Goal: Find specific page/section: Find specific page/section

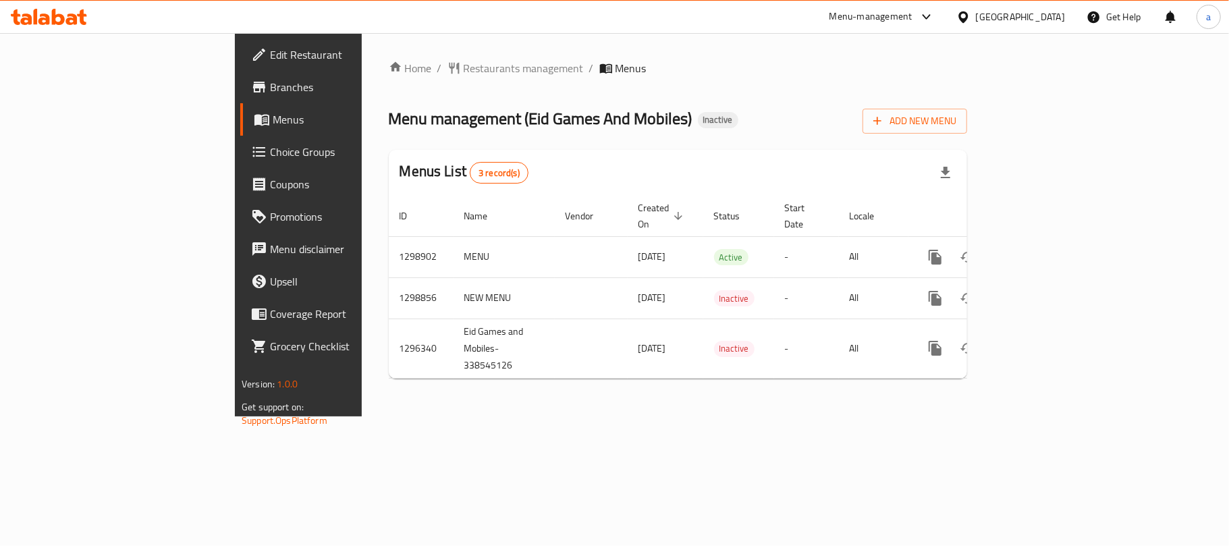
click at [1053, 23] on div "[GEOGRAPHIC_DATA]" at bounding box center [1020, 16] width 89 height 15
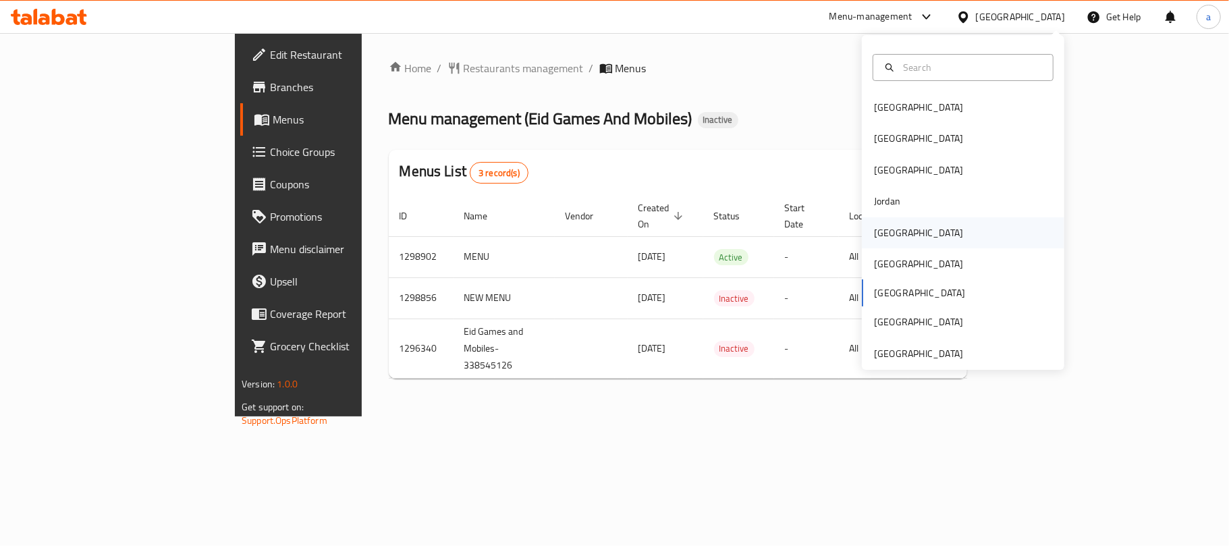
click at [888, 238] on div "[GEOGRAPHIC_DATA]" at bounding box center [918, 232] width 89 height 15
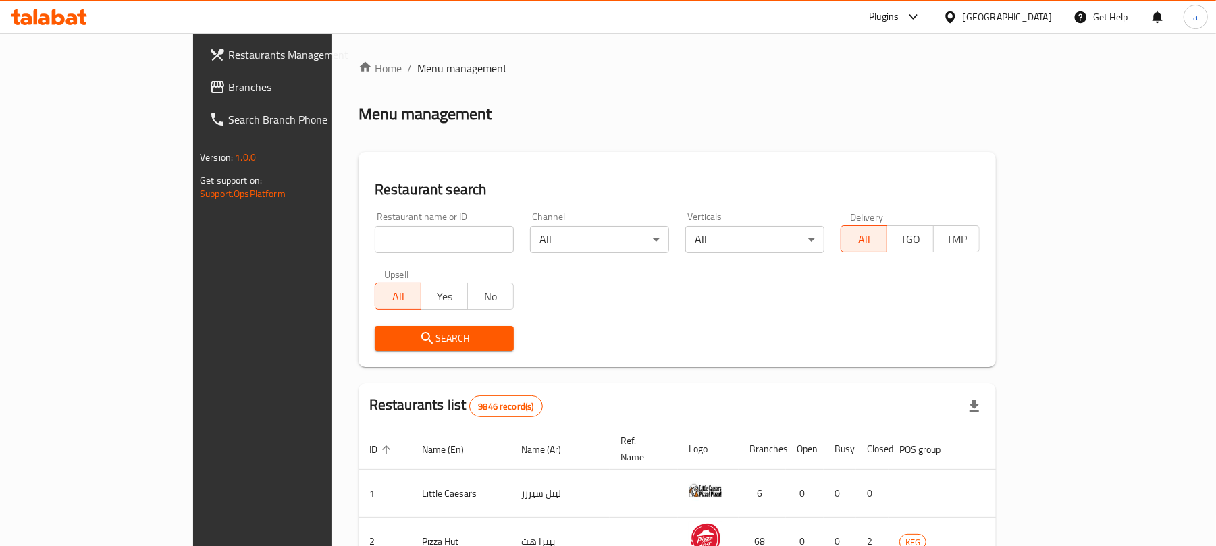
click at [228, 89] on span "Branches" at bounding box center [306, 87] width 157 height 16
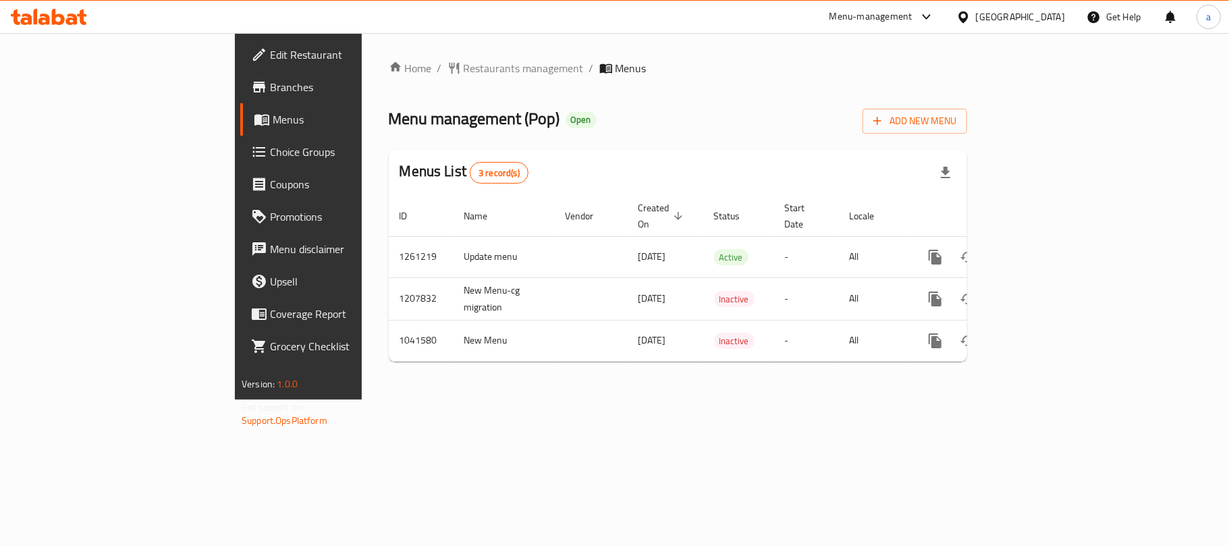
click at [65, 12] on icon at bounding box center [49, 17] width 76 height 16
click at [1043, 15] on div "[GEOGRAPHIC_DATA]" at bounding box center [1020, 16] width 89 height 15
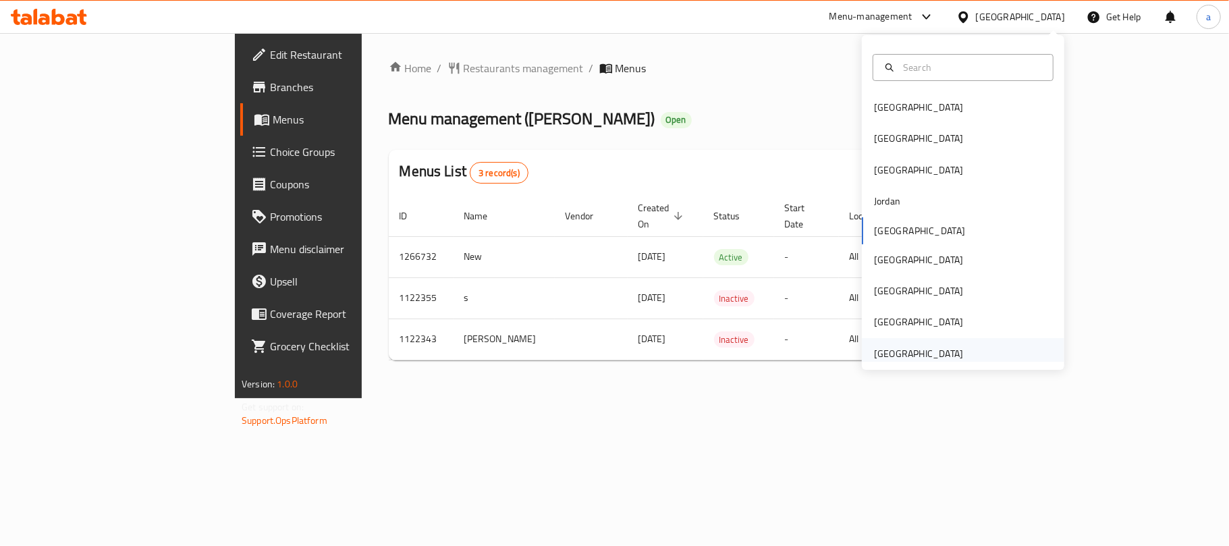
click at [905, 351] on div "[GEOGRAPHIC_DATA]" at bounding box center [918, 353] width 89 height 15
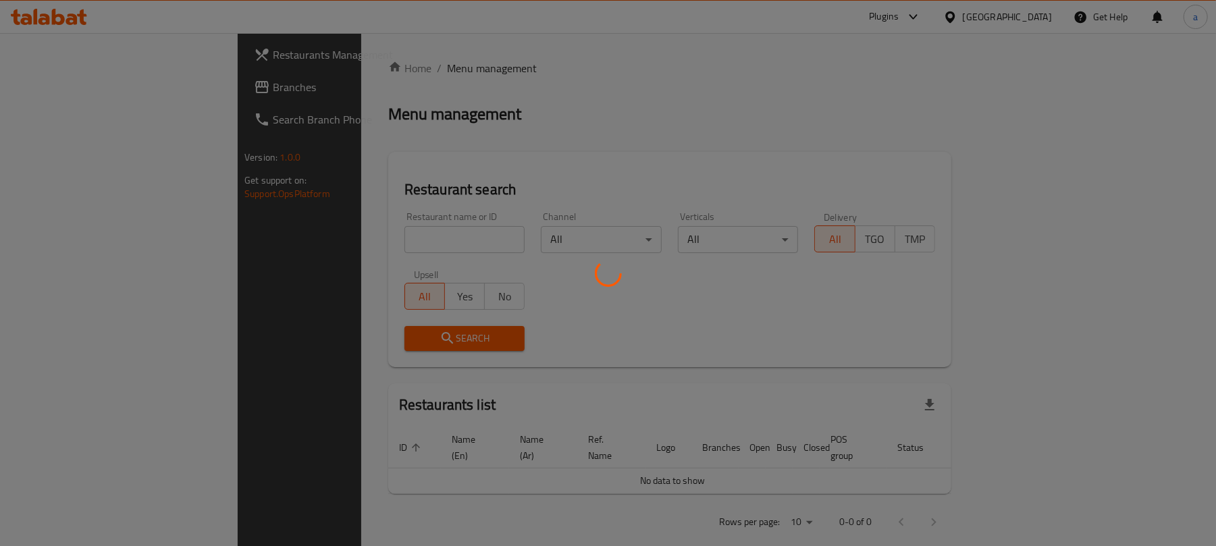
click at [86, 95] on div at bounding box center [608, 273] width 1216 height 546
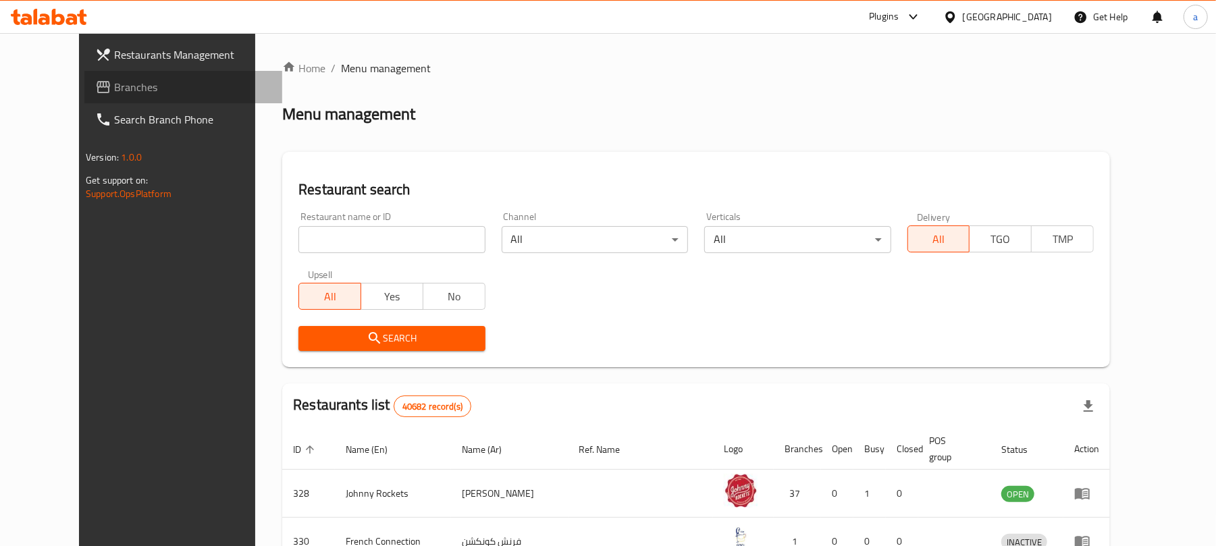
click at [114, 84] on span "Branches" at bounding box center [192, 87] width 157 height 16
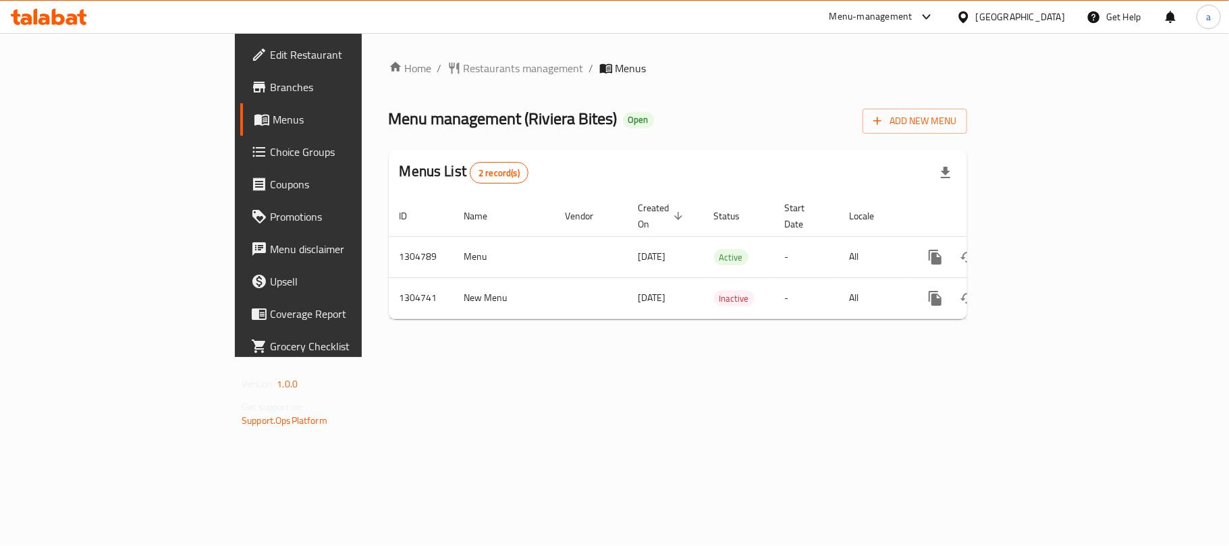
click at [38, 20] on icon at bounding box center [43, 18] width 11 height 11
click at [996, 19] on div "[GEOGRAPHIC_DATA]" at bounding box center [1020, 16] width 89 height 15
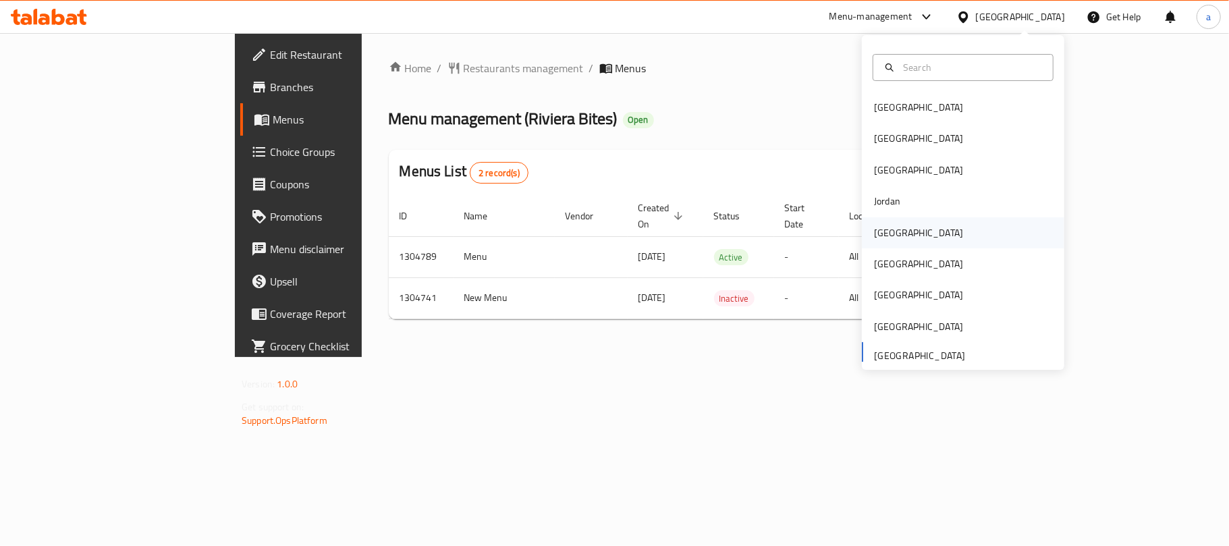
click at [896, 238] on div "Kuwait" at bounding box center [918, 232] width 111 height 31
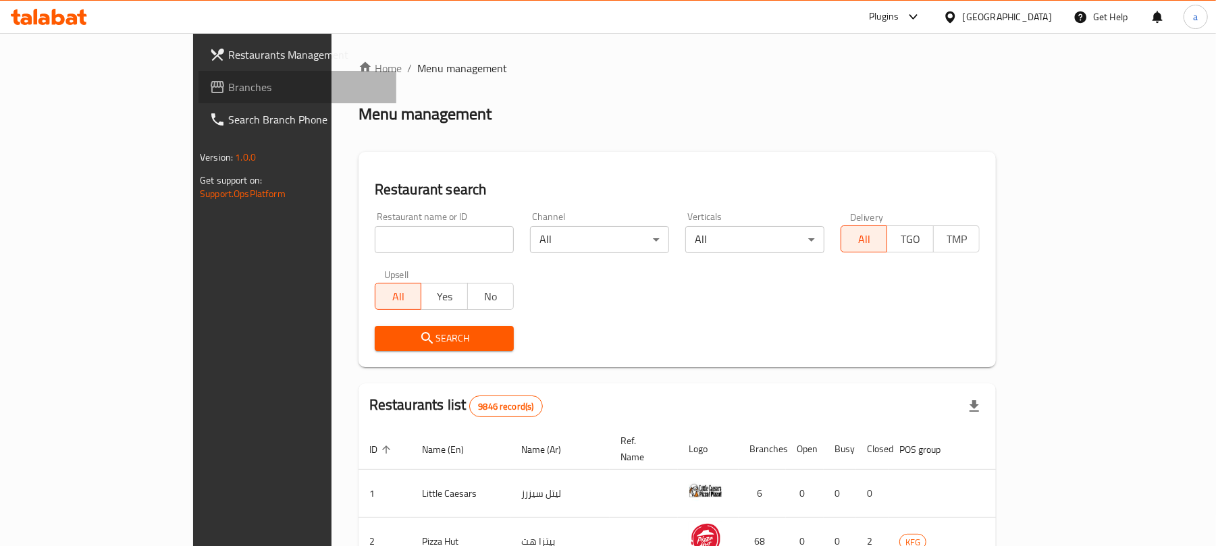
click at [228, 87] on span "Branches" at bounding box center [306, 87] width 157 height 16
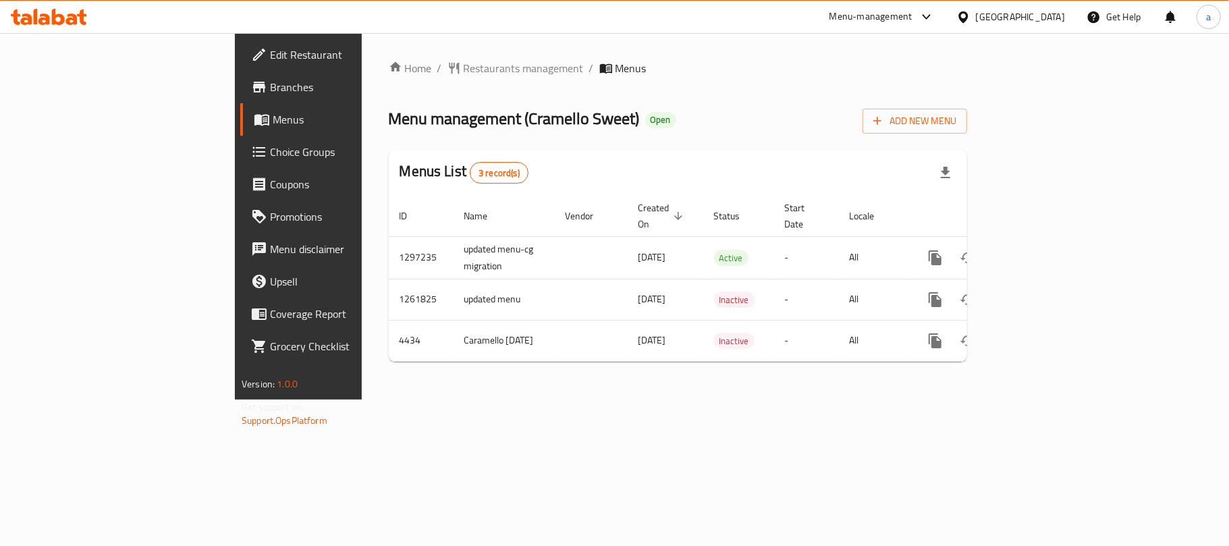
click at [1043, 22] on div "[GEOGRAPHIC_DATA]" at bounding box center [1020, 16] width 89 height 15
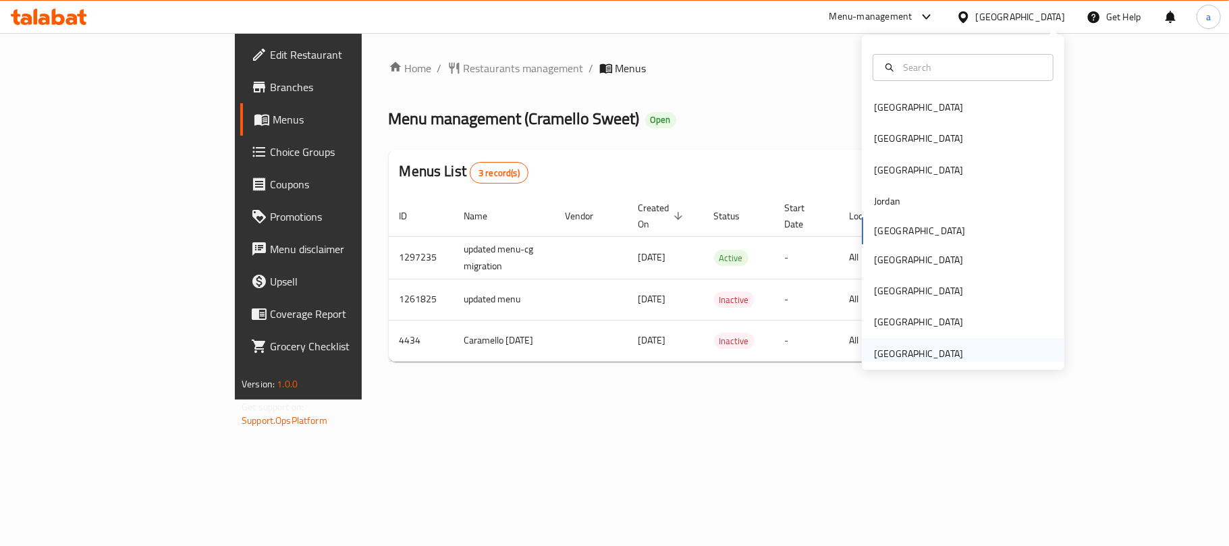
click at [910, 355] on div "[GEOGRAPHIC_DATA]" at bounding box center [918, 353] width 89 height 15
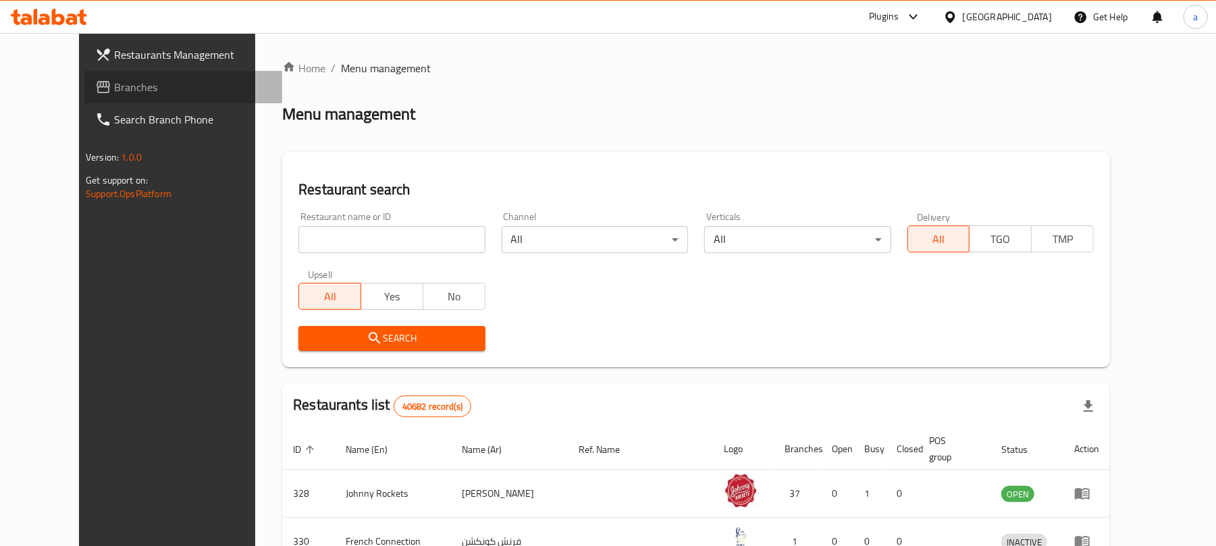
click at [114, 82] on span "Branches" at bounding box center [192, 87] width 157 height 16
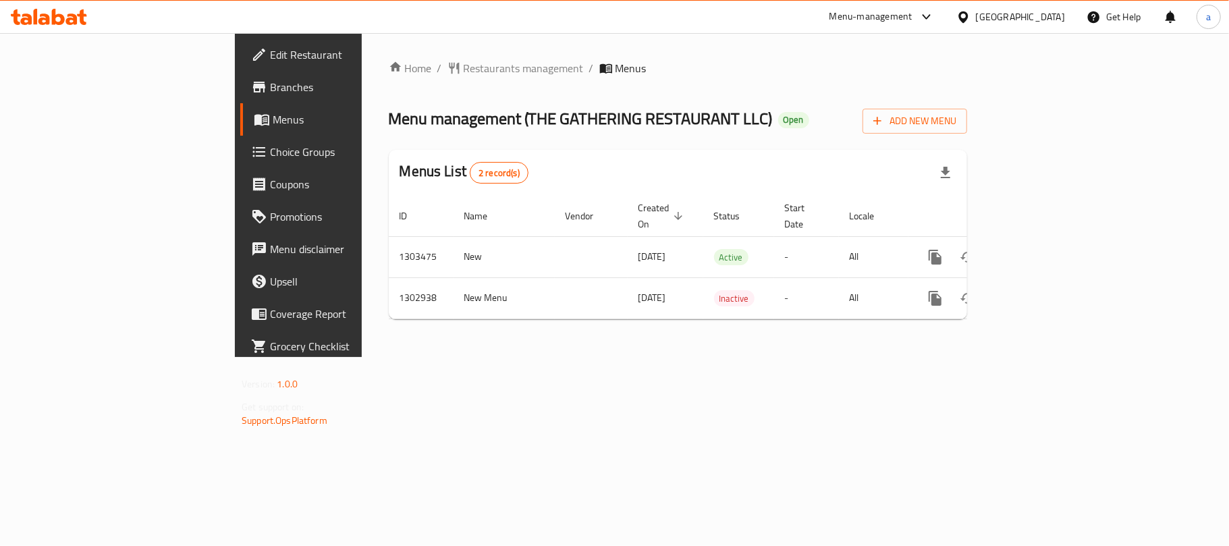
click at [1000, 9] on div "[GEOGRAPHIC_DATA]" at bounding box center [1020, 16] width 89 height 15
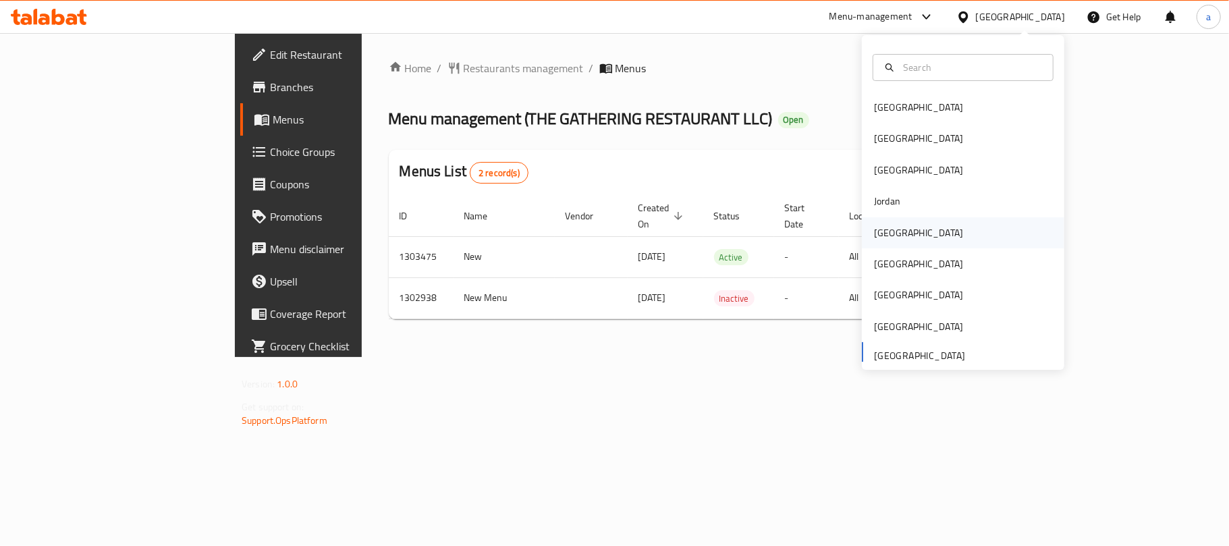
click at [885, 234] on div "[GEOGRAPHIC_DATA]" at bounding box center [918, 232] width 89 height 15
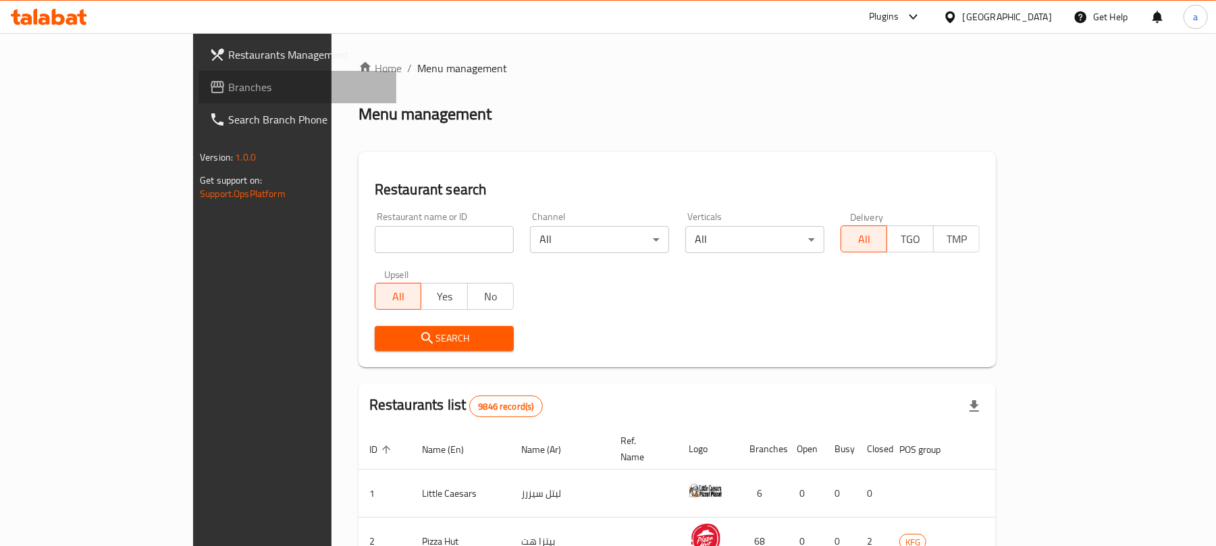
click at [228, 84] on span "Branches" at bounding box center [306, 87] width 157 height 16
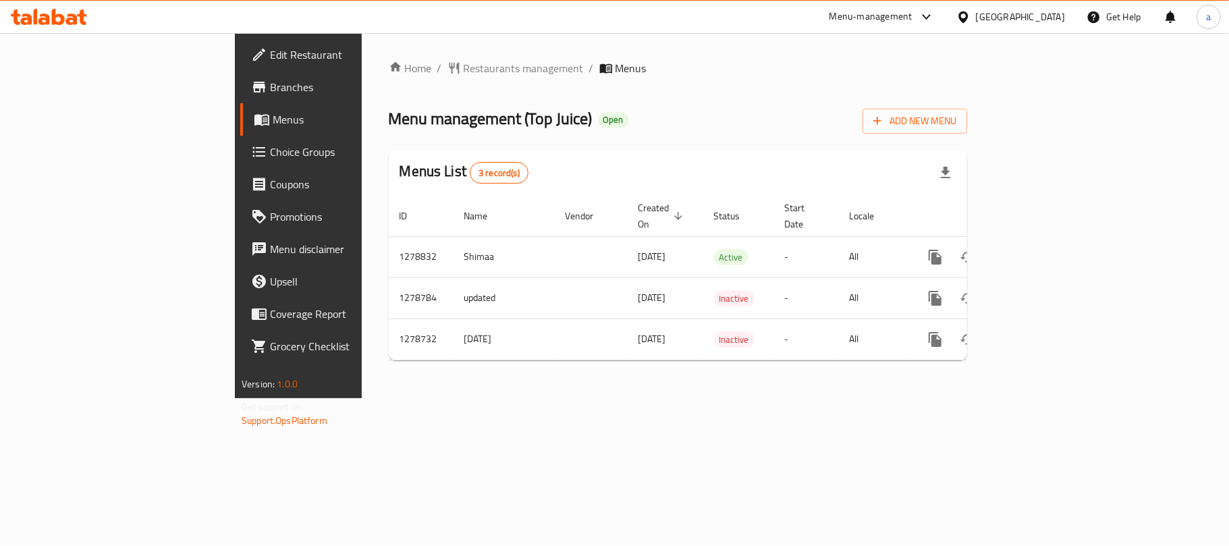
click at [1052, 22] on div "[GEOGRAPHIC_DATA]" at bounding box center [1020, 16] width 89 height 15
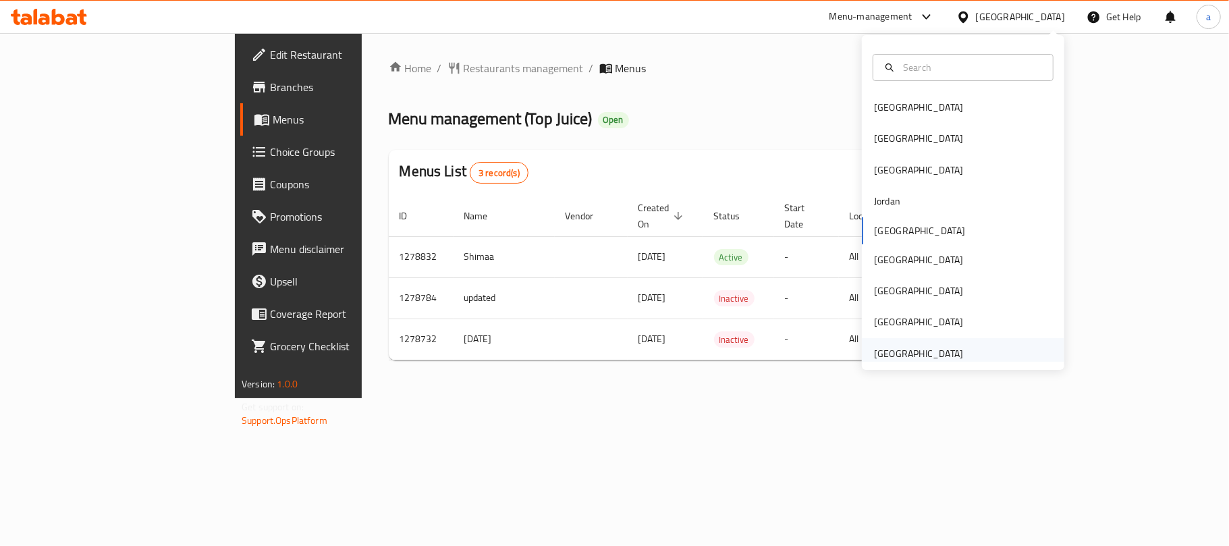
click at [906, 355] on div "[GEOGRAPHIC_DATA]" at bounding box center [918, 353] width 89 height 15
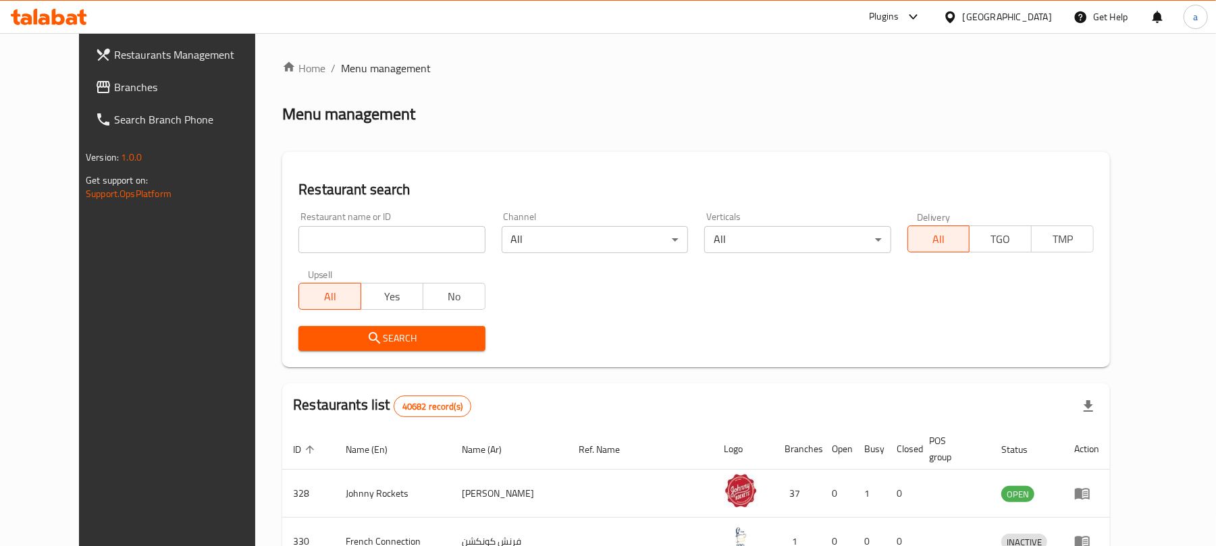
click at [89, 95] on link "Branches" at bounding box center [183, 87] width 198 height 32
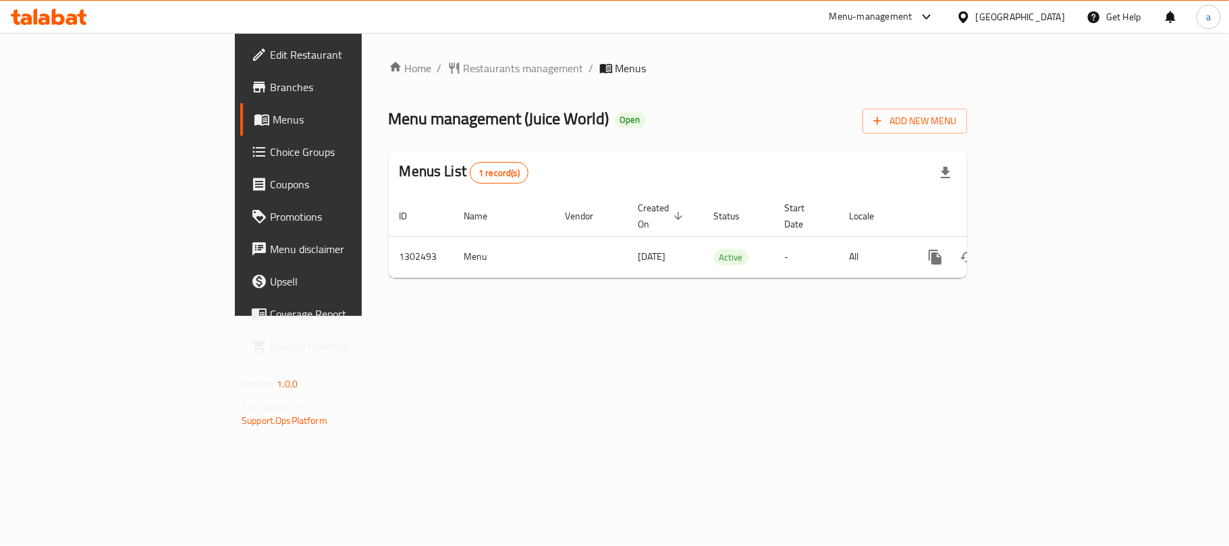
click at [65, 16] on icon at bounding box center [49, 17] width 76 height 16
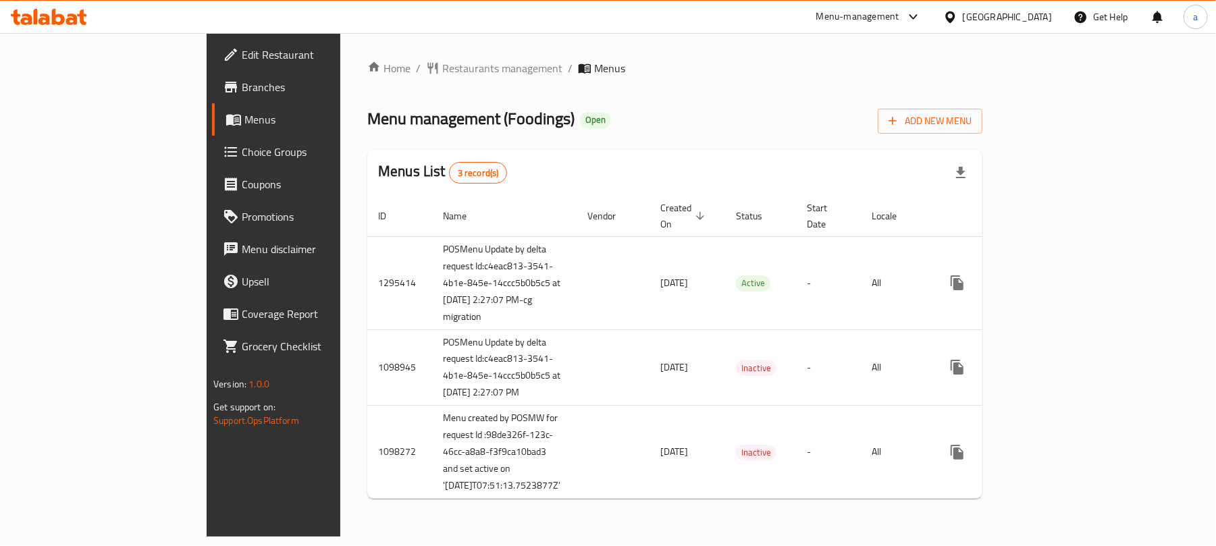
click at [63, 13] on icon at bounding box center [49, 17] width 76 height 16
click at [43, 22] on icon at bounding box center [49, 17] width 76 height 16
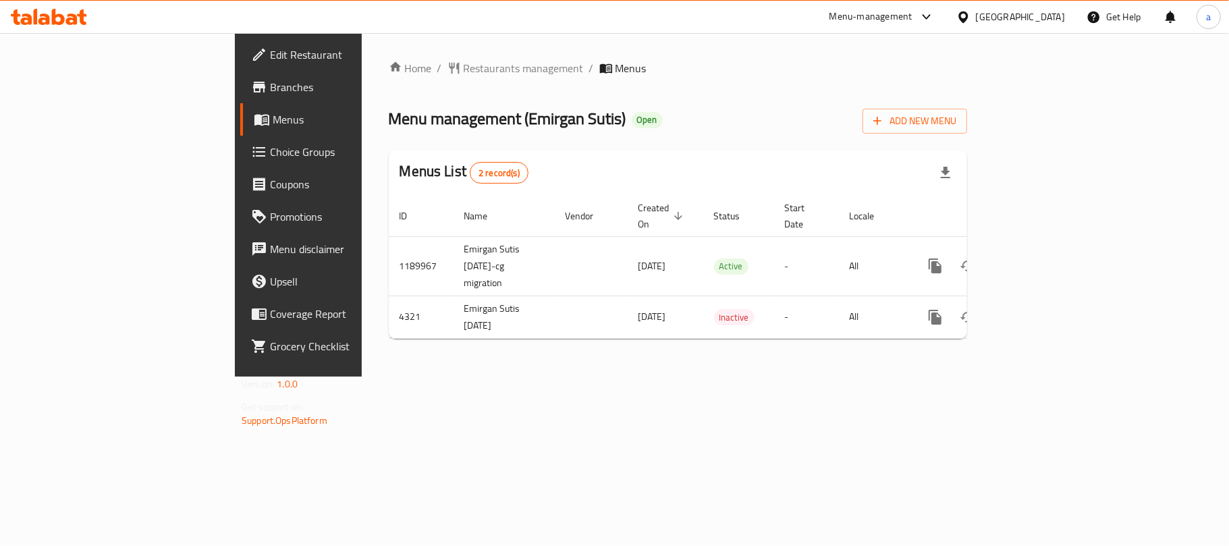
click at [1043, 19] on div "[GEOGRAPHIC_DATA]" at bounding box center [1020, 16] width 89 height 15
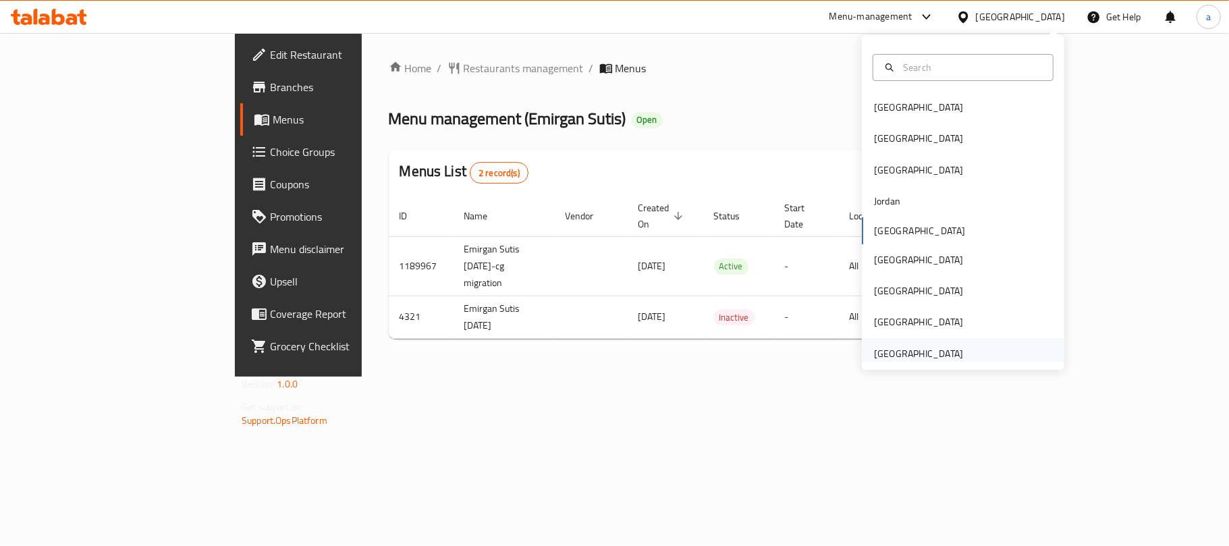
click at [915, 346] on div "[GEOGRAPHIC_DATA]" at bounding box center [918, 353] width 89 height 15
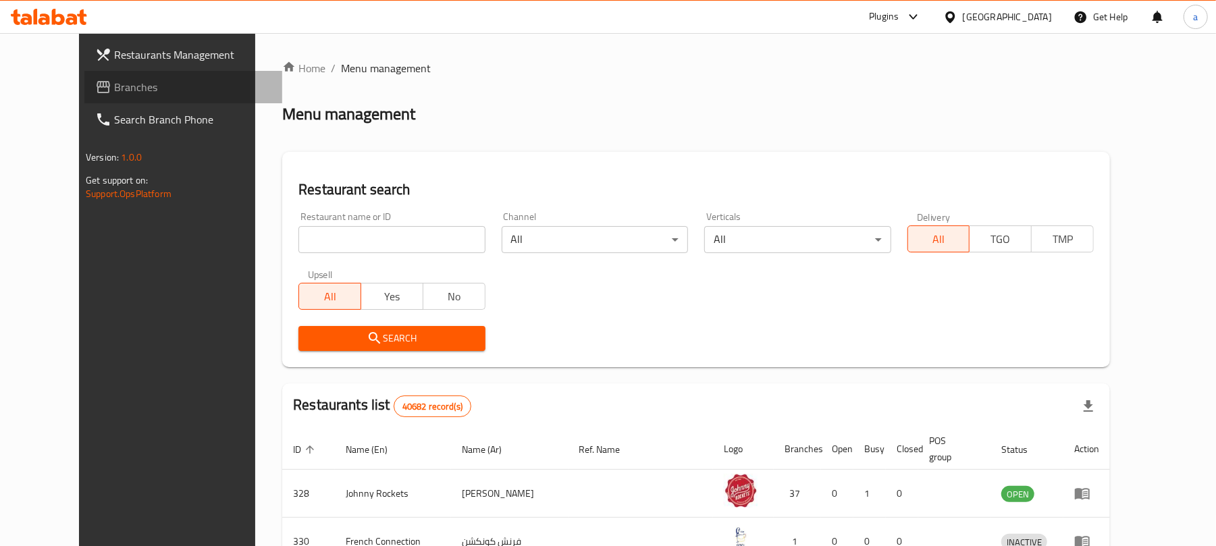
click at [114, 92] on span "Branches" at bounding box center [192, 87] width 157 height 16
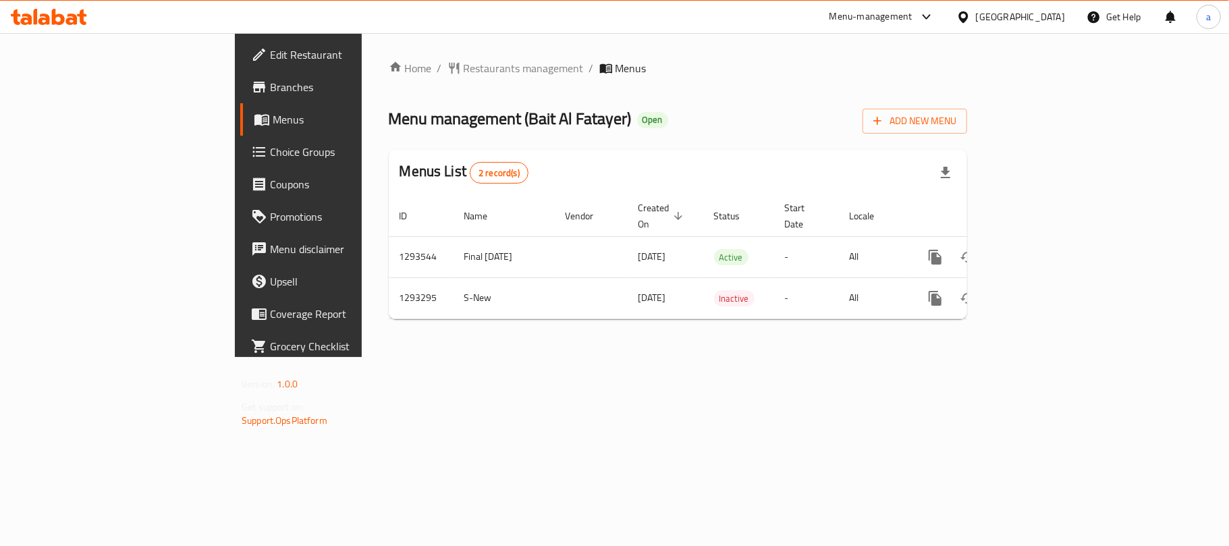
click at [1025, 14] on div "[GEOGRAPHIC_DATA]" at bounding box center [1020, 16] width 89 height 15
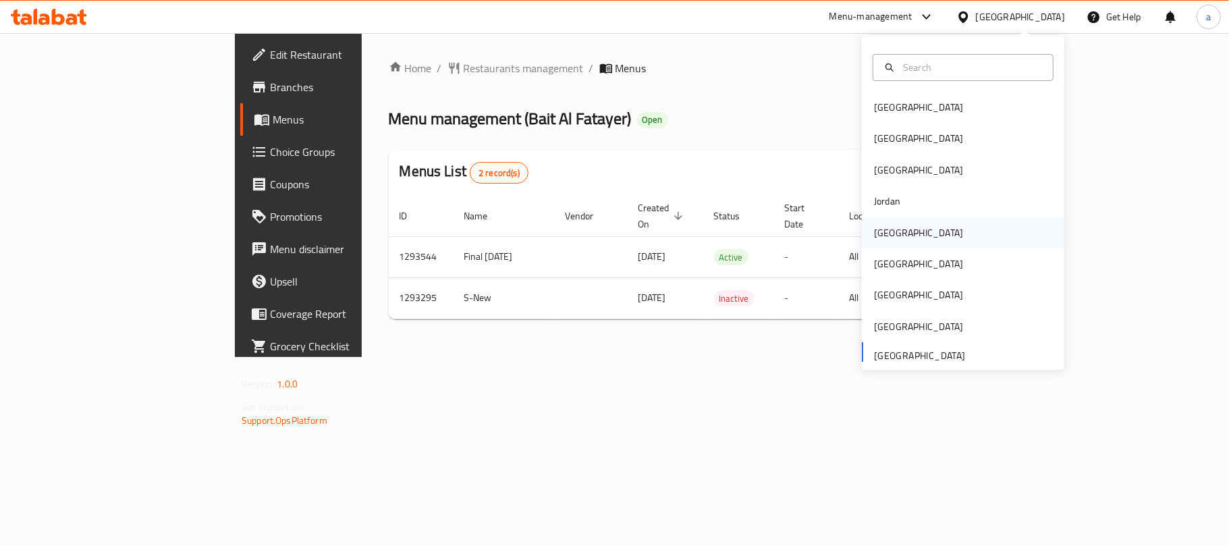
click at [883, 235] on div "[GEOGRAPHIC_DATA]" at bounding box center [918, 232] width 89 height 15
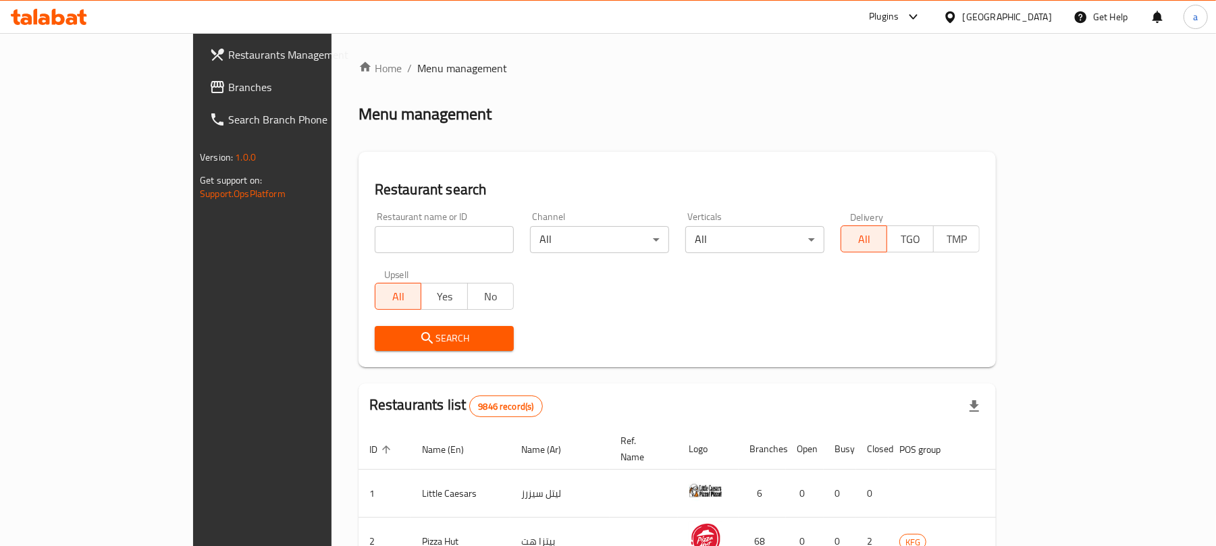
click at [228, 88] on span "Branches" at bounding box center [306, 87] width 157 height 16
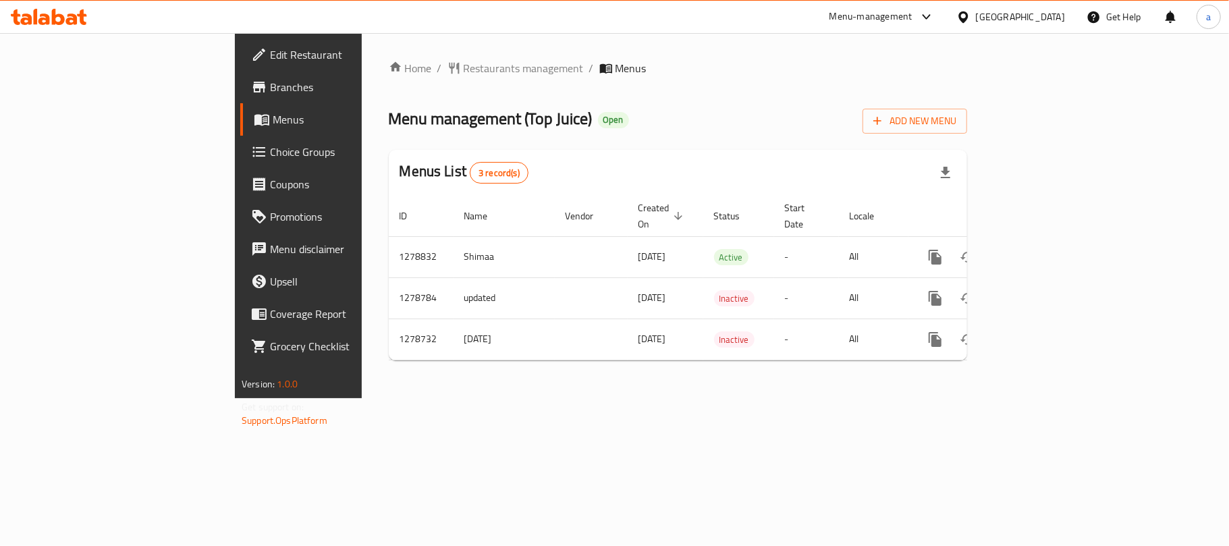
click at [68, 15] on icon at bounding box center [71, 18] width 11 height 11
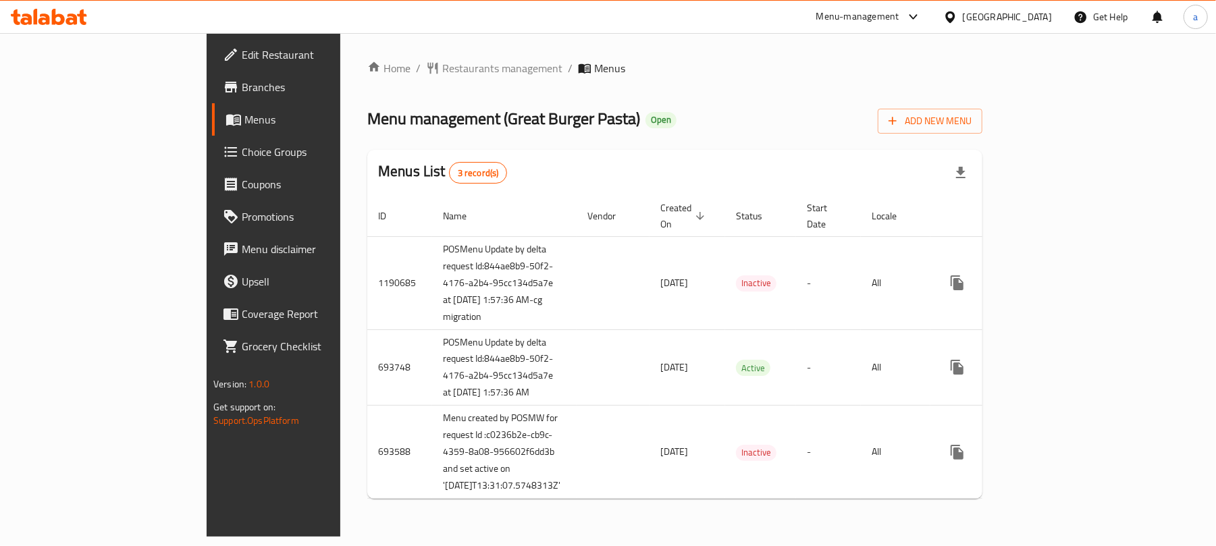
click at [76, 22] on icon at bounding box center [71, 18] width 11 height 11
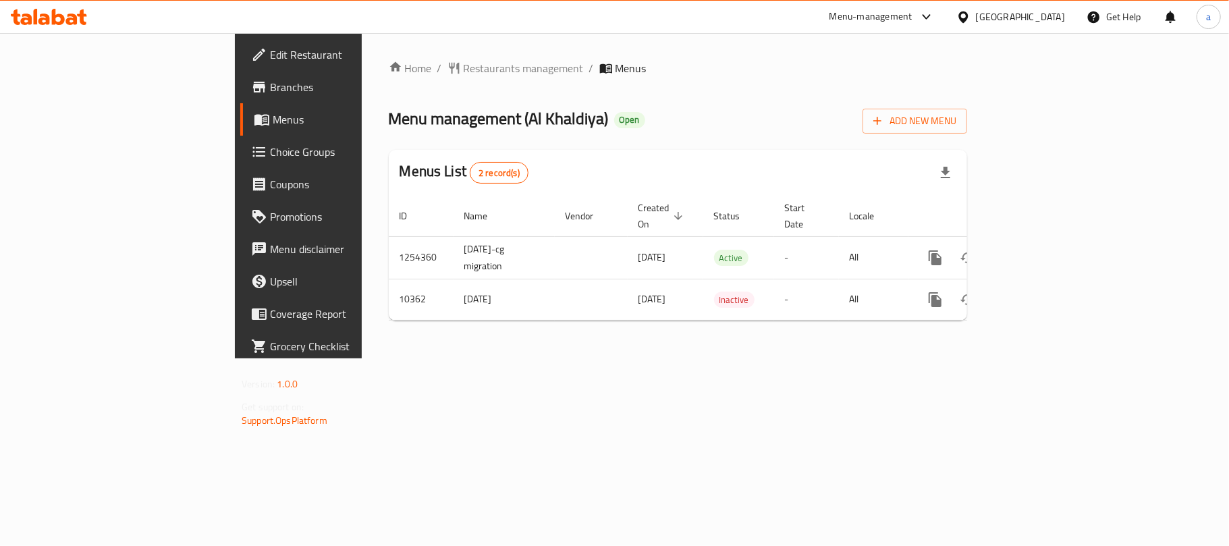
click at [1051, 13] on div "[GEOGRAPHIC_DATA]" at bounding box center [1020, 16] width 89 height 15
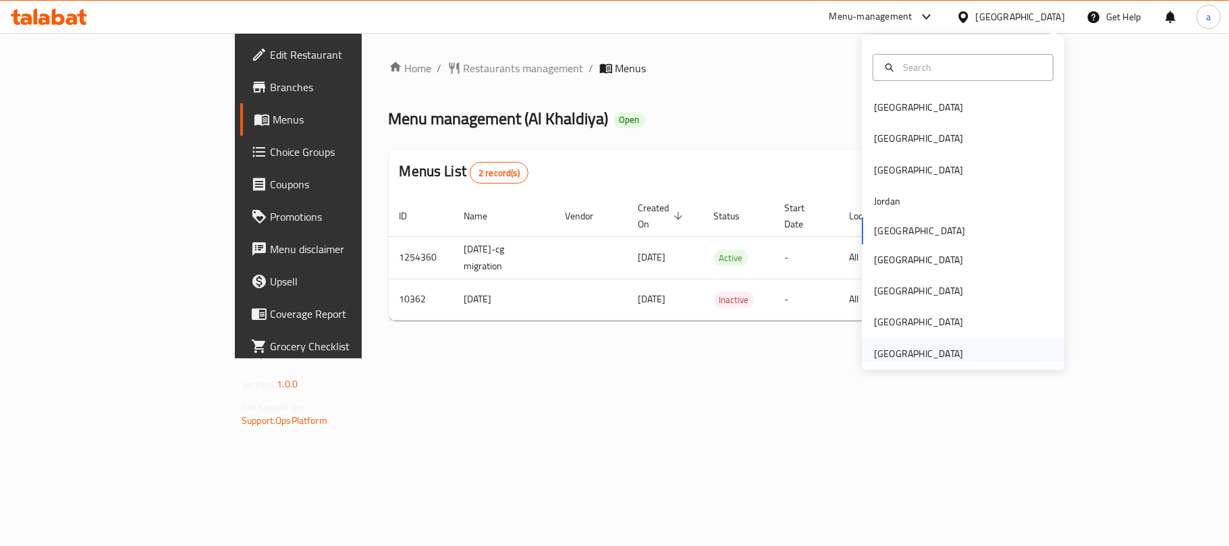
click at [904, 351] on div "[GEOGRAPHIC_DATA]" at bounding box center [918, 353] width 89 height 15
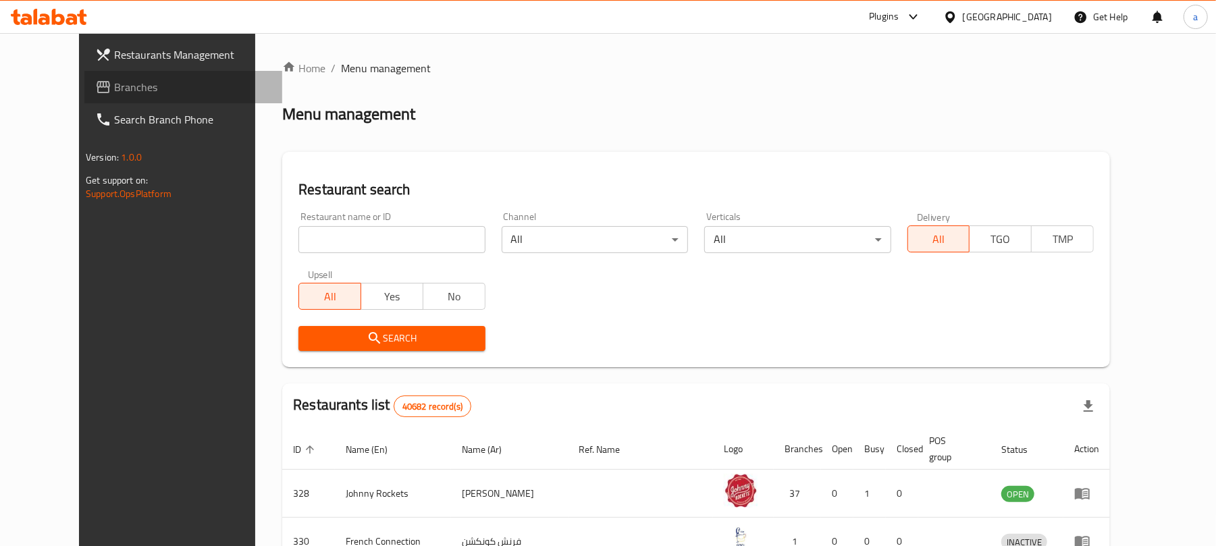
click at [114, 84] on span "Branches" at bounding box center [192, 87] width 157 height 16
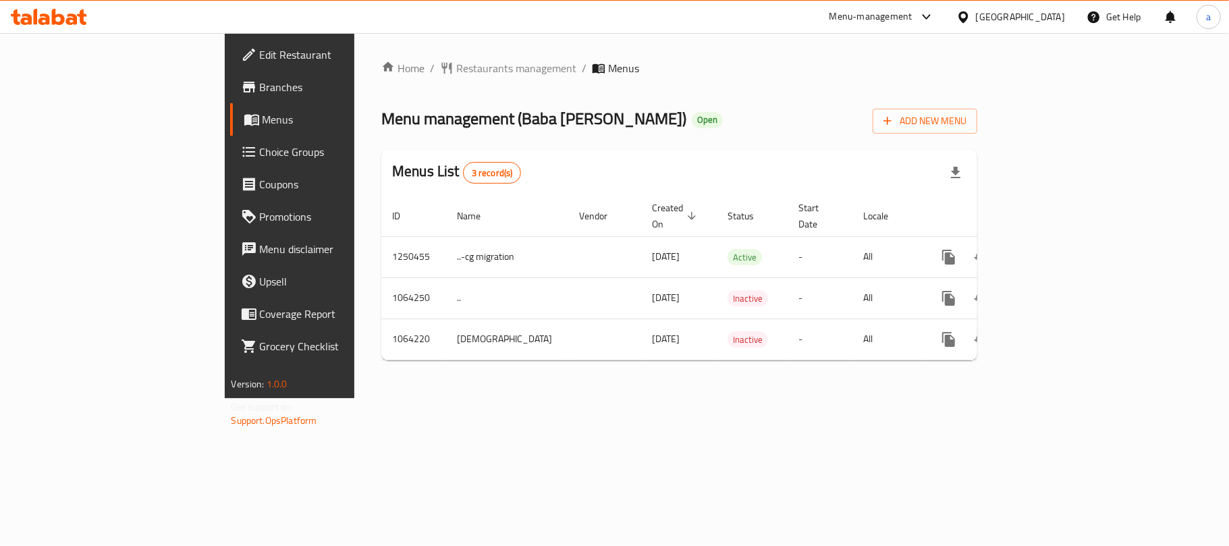
click at [55, 19] on icon at bounding box center [49, 17] width 76 height 16
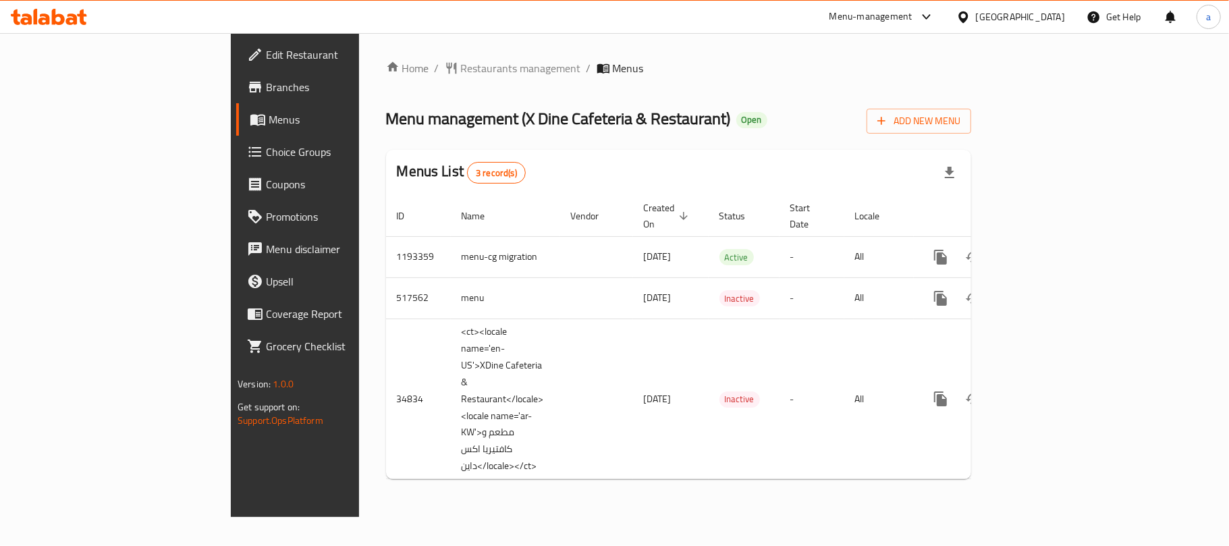
click at [78, 20] on icon at bounding box center [49, 17] width 76 height 16
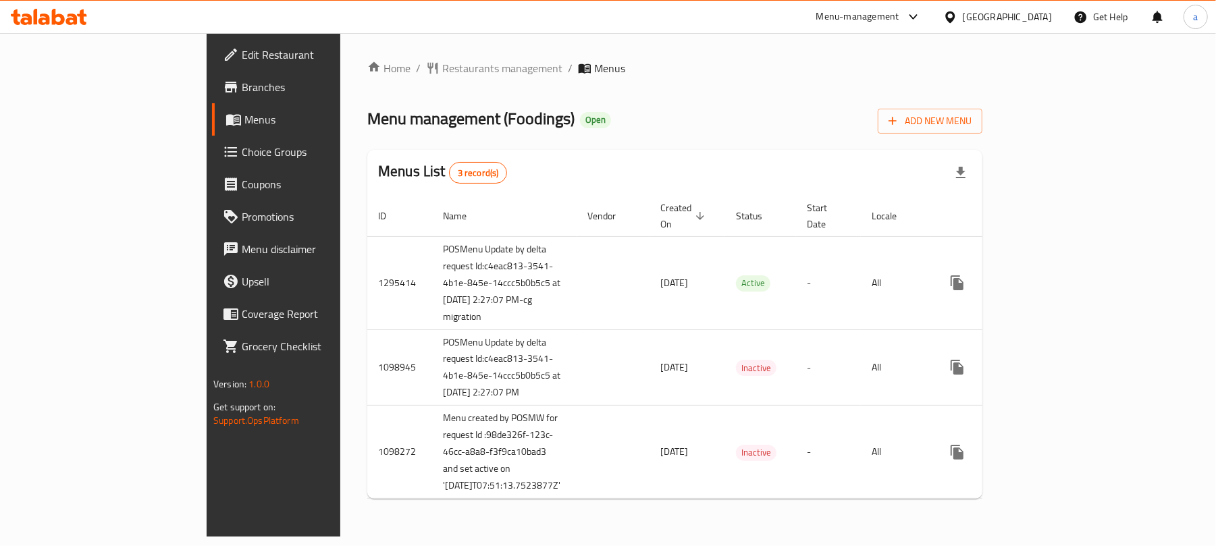
click at [1023, 13] on div "United Arab Emirates" at bounding box center [1006, 16] width 89 height 15
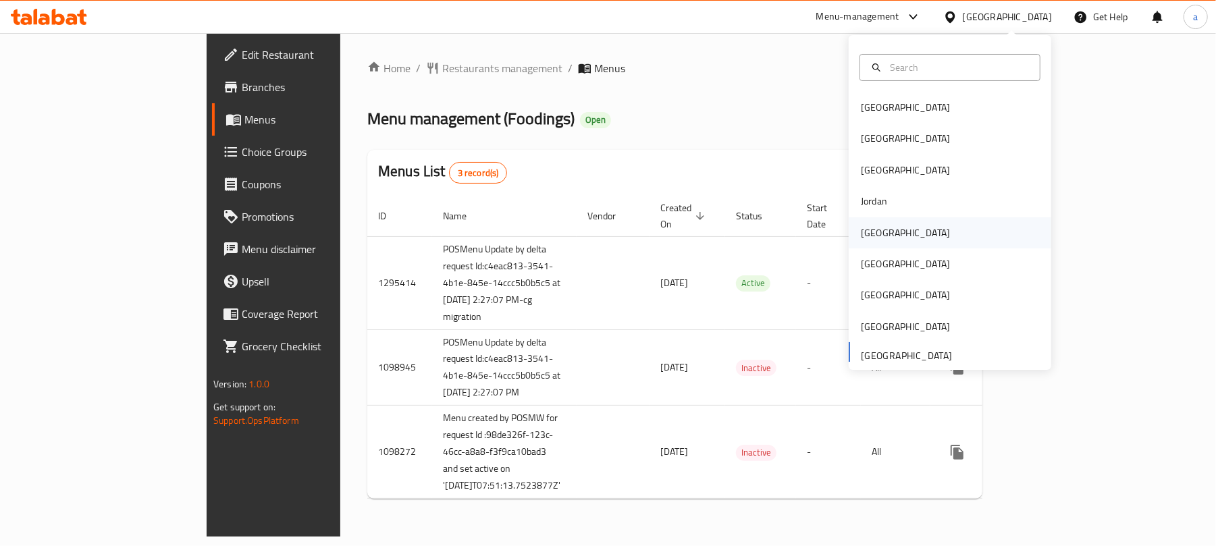
click at [873, 232] on div "[GEOGRAPHIC_DATA]" at bounding box center [905, 232] width 89 height 15
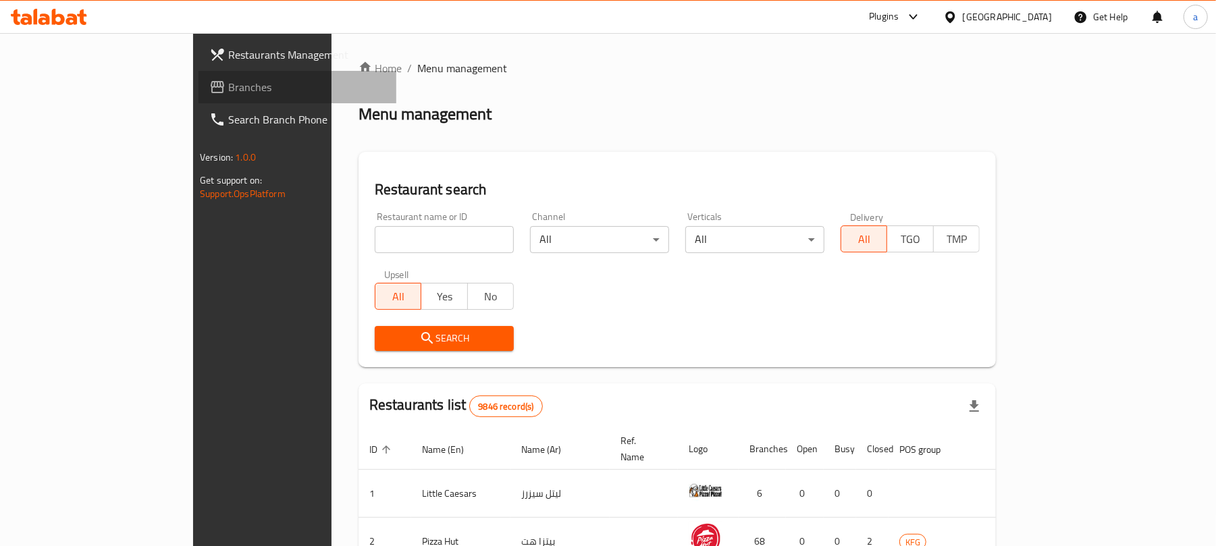
click at [228, 93] on span "Branches" at bounding box center [306, 87] width 157 height 16
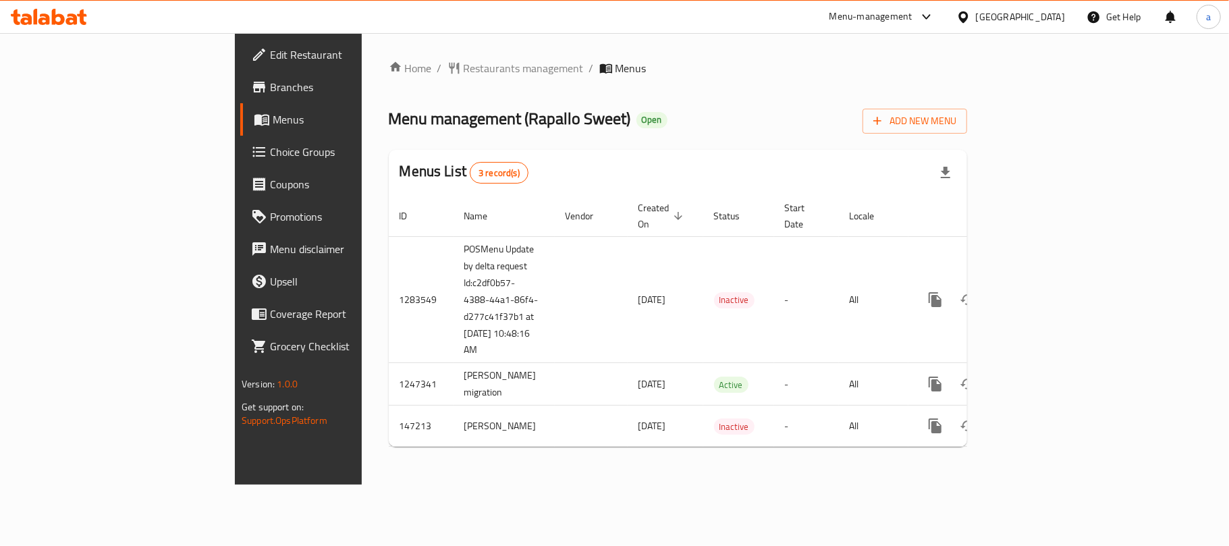
click at [53, 14] on icon at bounding box center [58, 17] width 13 height 16
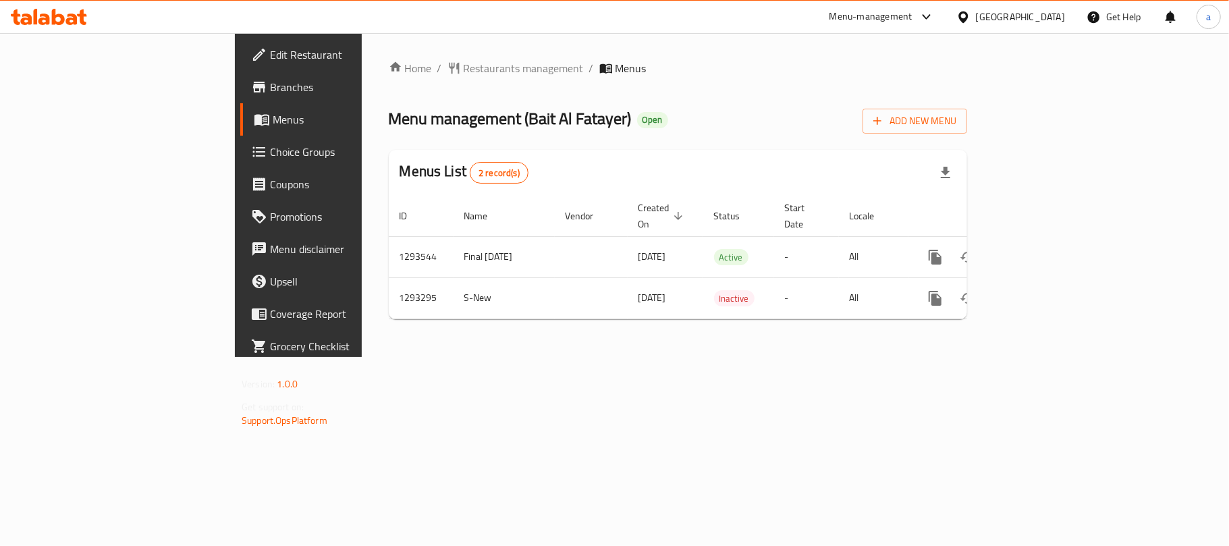
click at [1020, 26] on div "[GEOGRAPHIC_DATA]" at bounding box center [1011, 17] width 130 height 32
click at [1000, 20] on div "[GEOGRAPHIC_DATA]" at bounding box center [1020, 16] width 89 height 15
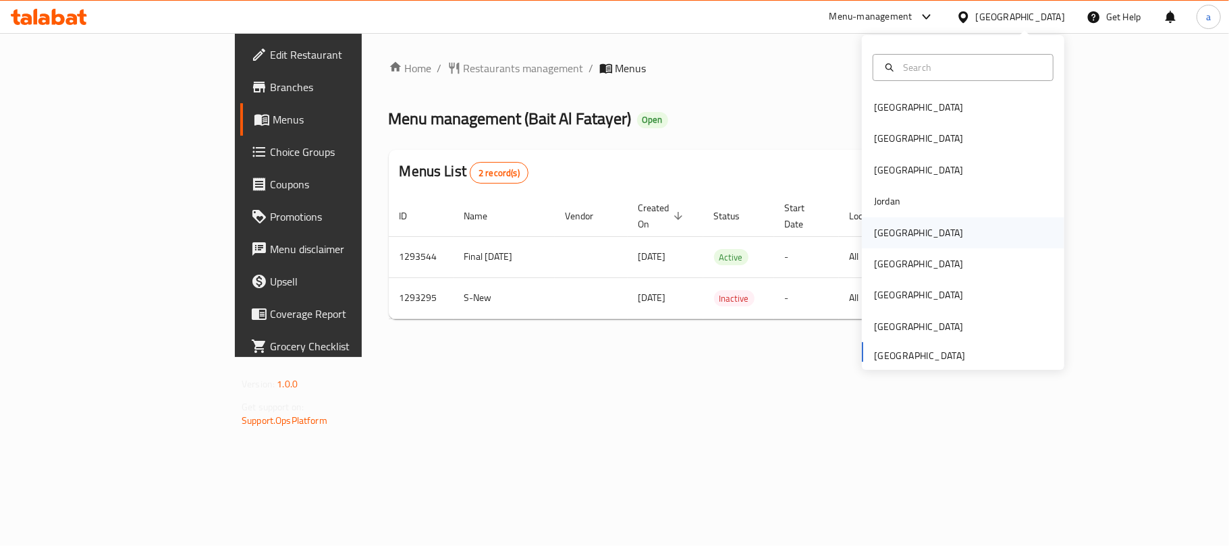
click at [883, 231] on div "[GEOGRAPHIC_DATA]" at bounding box center [918, 232] width 89 height 15
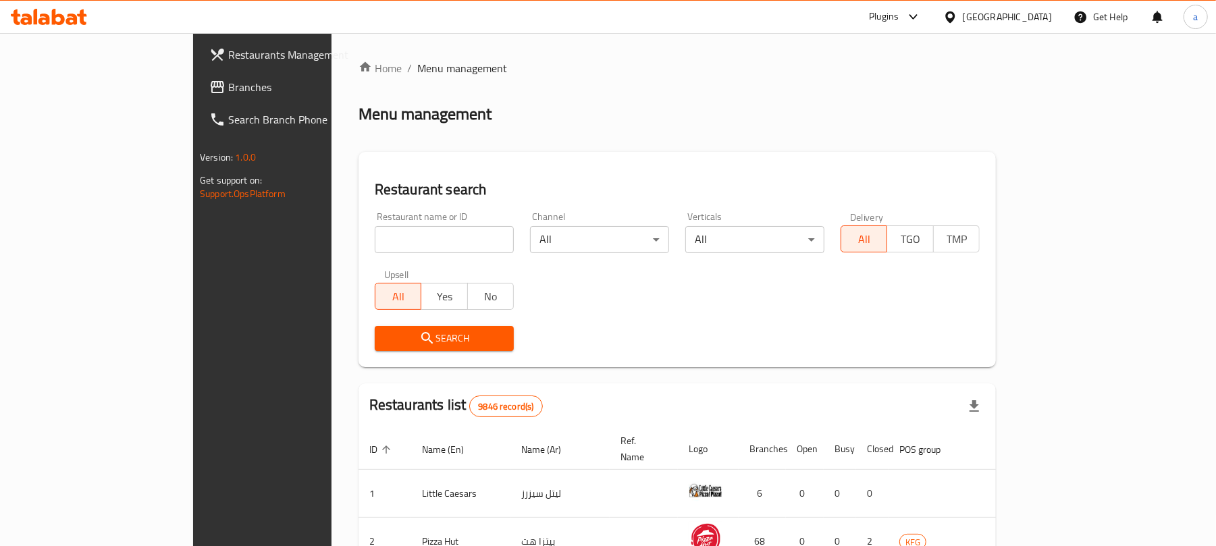
click at [228, 85] on span "Branches" at bounding box center [306, 87] width 157 height 16
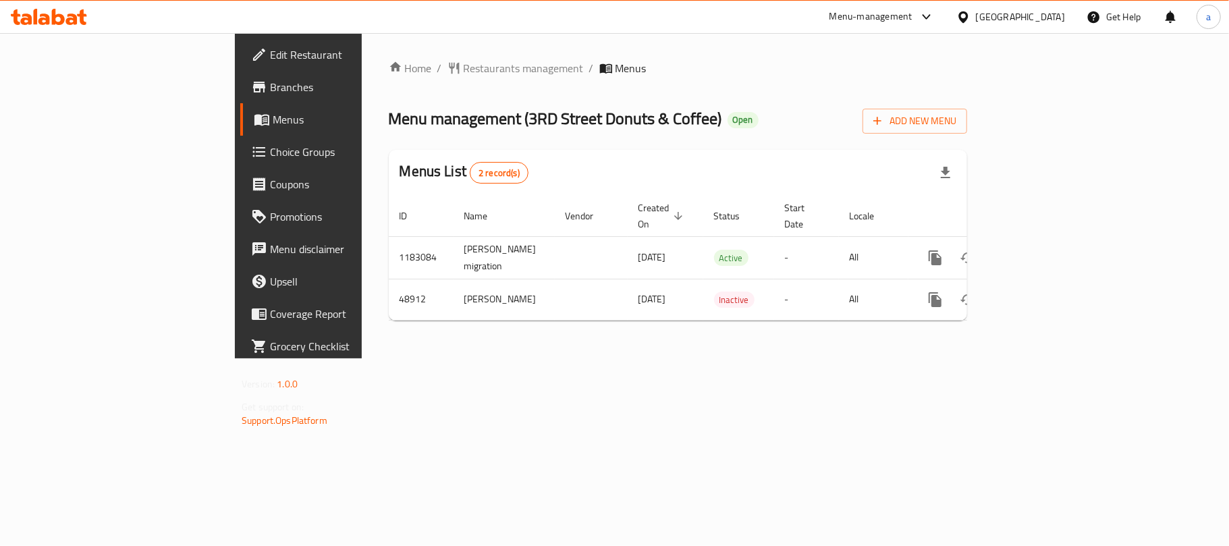
click at [1054, 11] on div "[GEOGRAPHIC_DATA]" at bounding box center [1020, 16] width 89 height 15
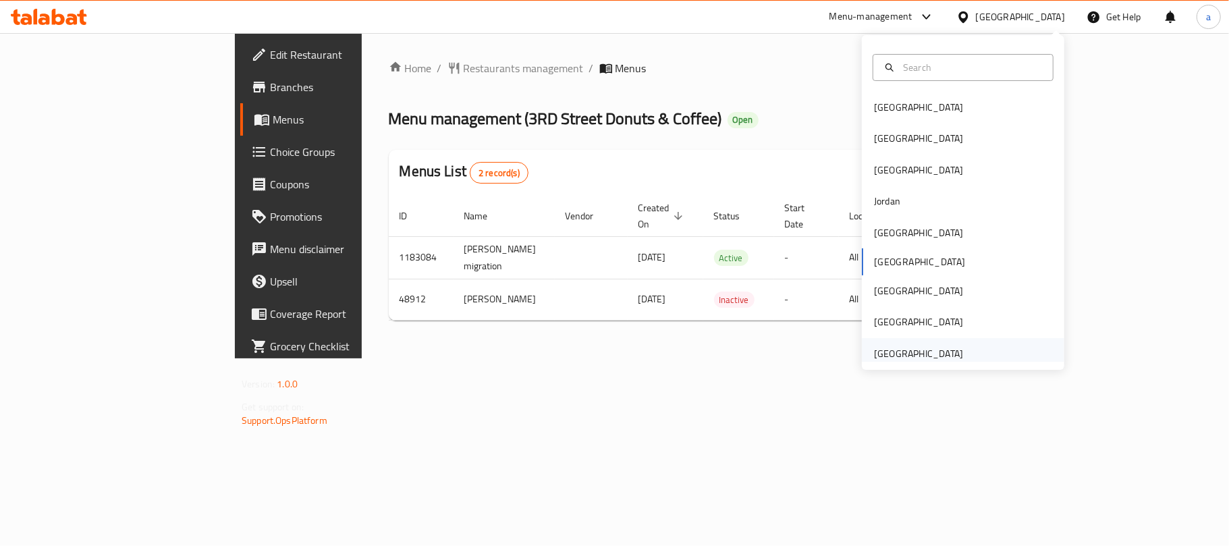
click at [932, 354] on div "[GEOGRAPHIC_DATA]" at bounding box center [918, 353] width 89 height 15
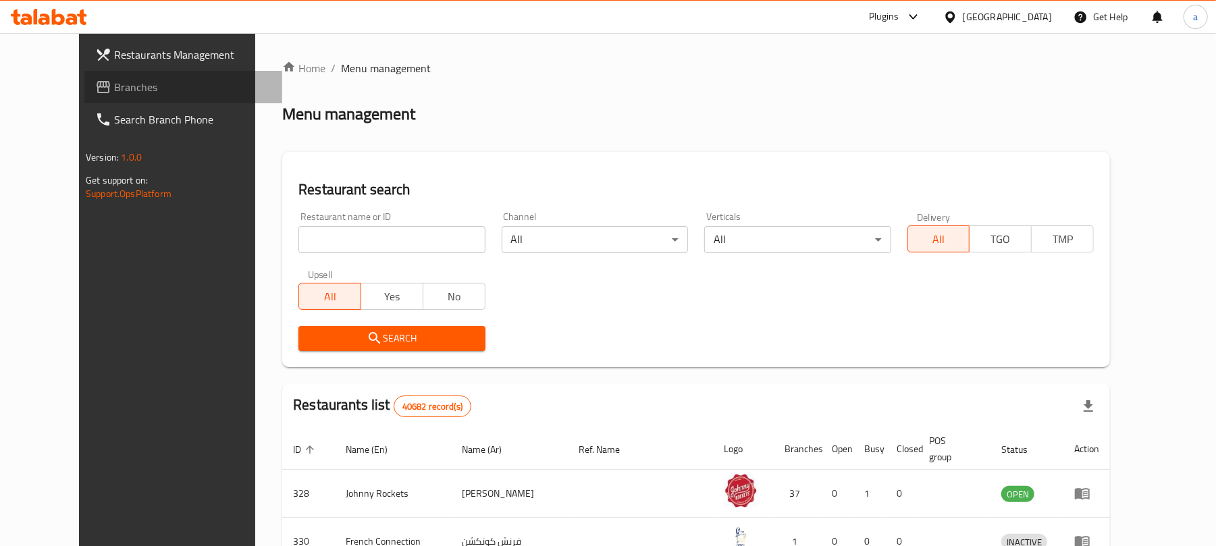
click at [114, 86] on span "Branches" at bounding box center [192, 87] width 157 height 16
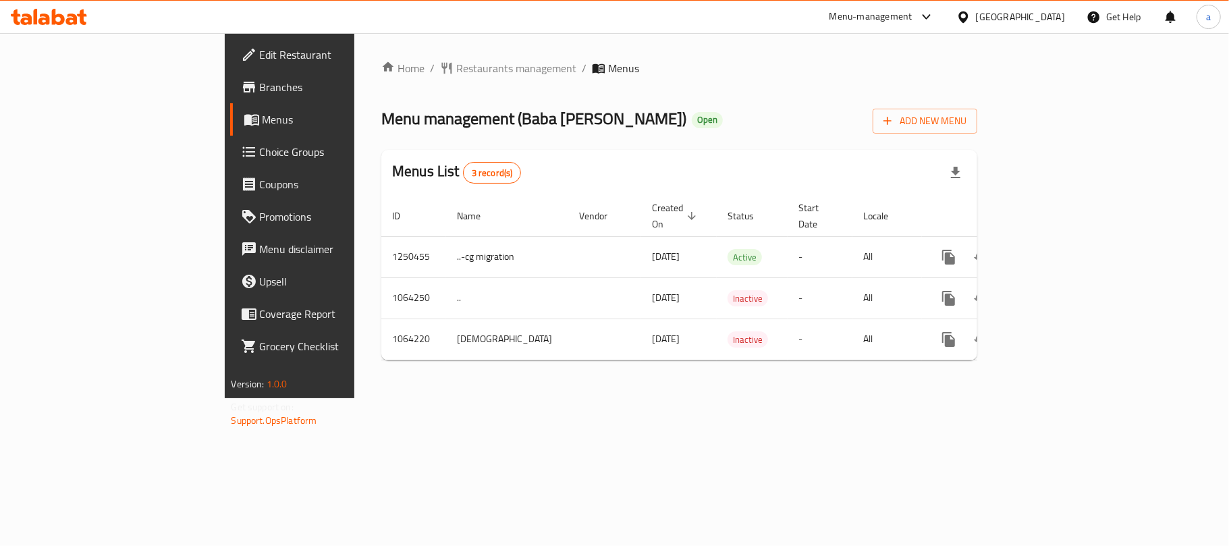
click at [63, 19] on icon at bounding box center [58, 17] width 13 height 16
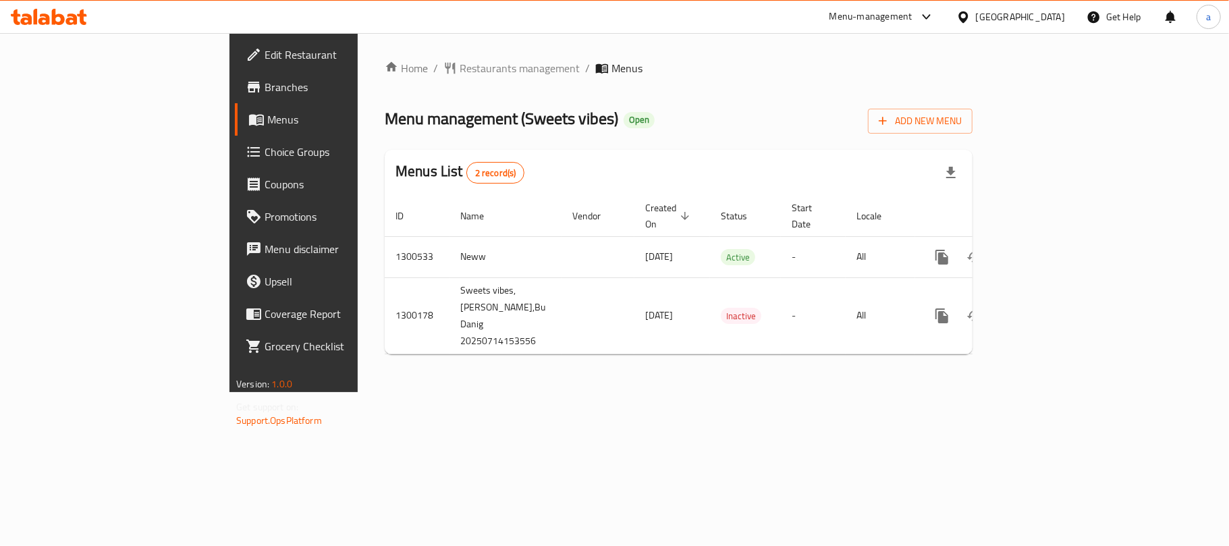
click at [999, 14] on div "[GEOGRAPHIC_DATA]" at bounding box center [1020, 16] width 89 height 15
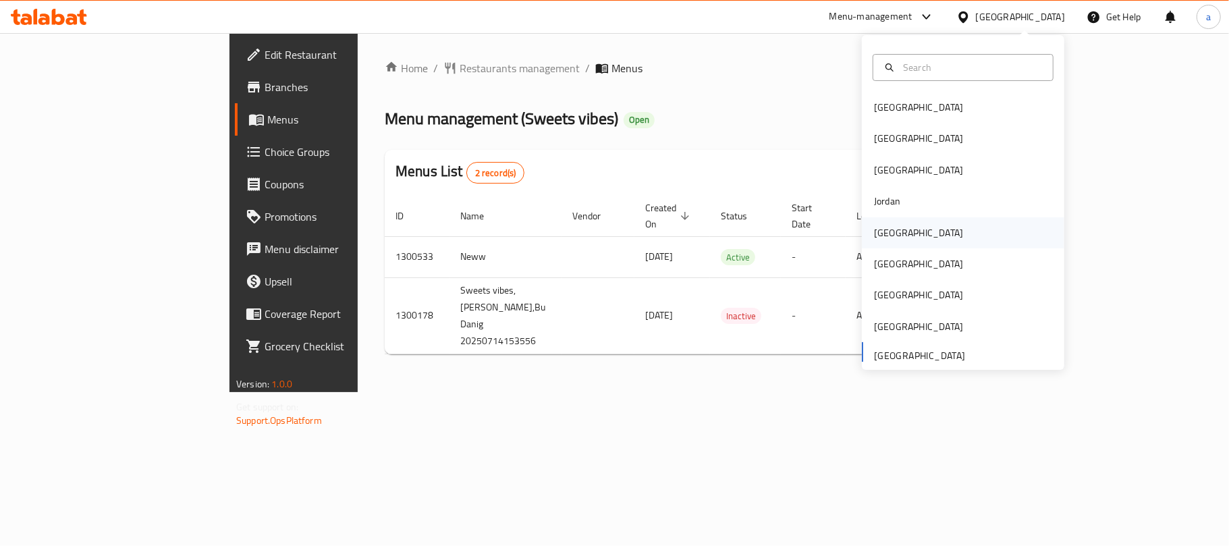
click at [883, 225] on div "[GEOGRAPHIC_DATA]" at bounding box center [918, 232] width 89 height 15
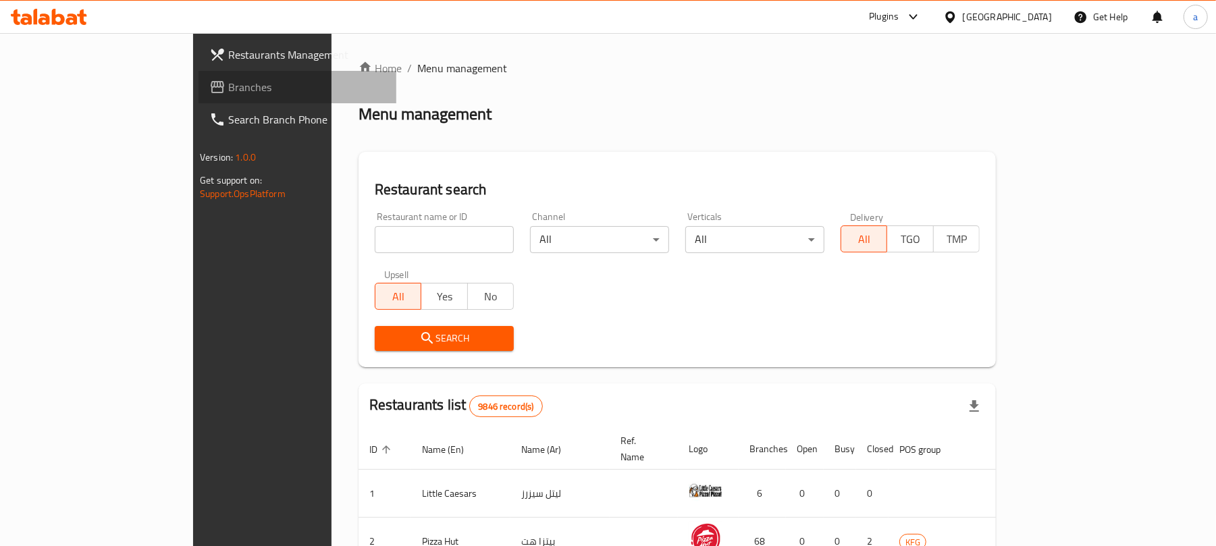
click at [228, 85] on span "Branches" at bounding box center [306, 87] width 157 height 16
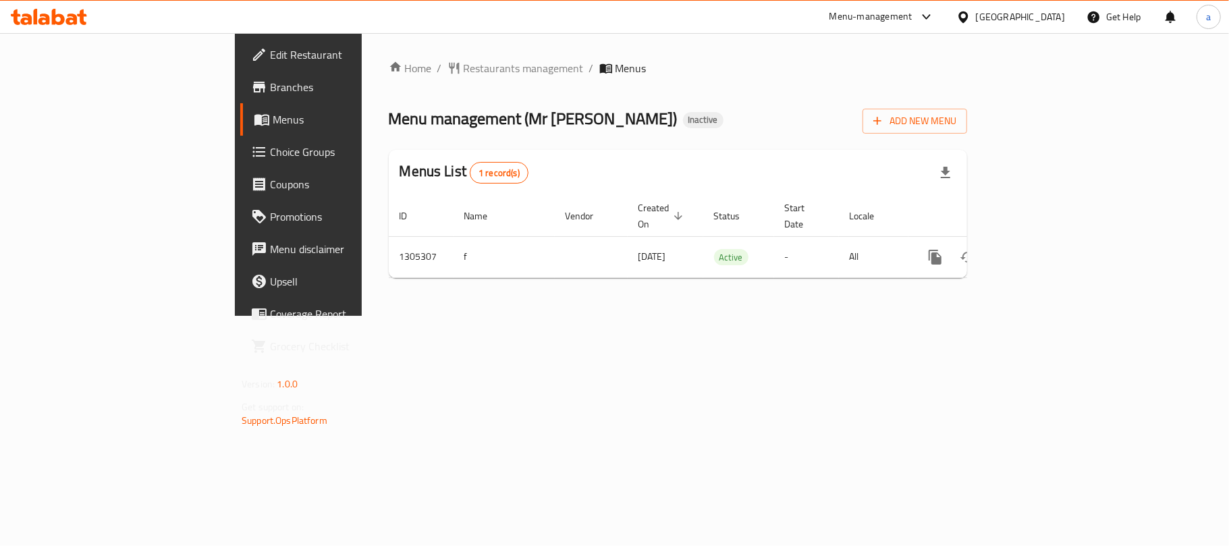
click at [71, 15] on icon at bounding box center [71, 18] width 11 height 11
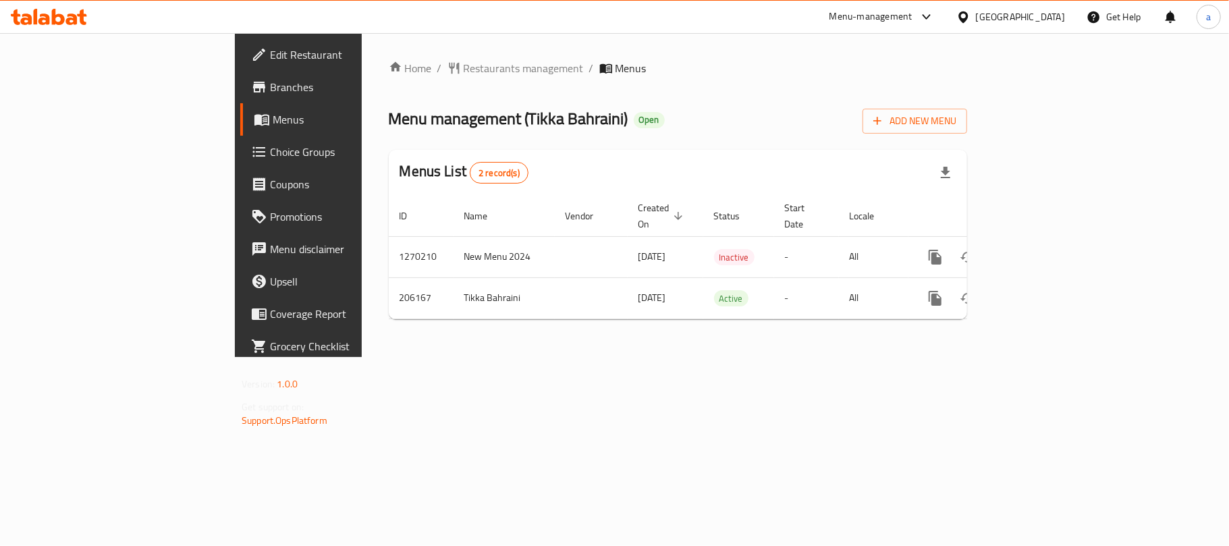
click at [60, 15] on icon at bounding box center [58, 17] width 13 height 16
click at [1045, 18] on div "[GEOGRAPHIC_DATA]" at bounding box center [1020, 16] width 89 height 15
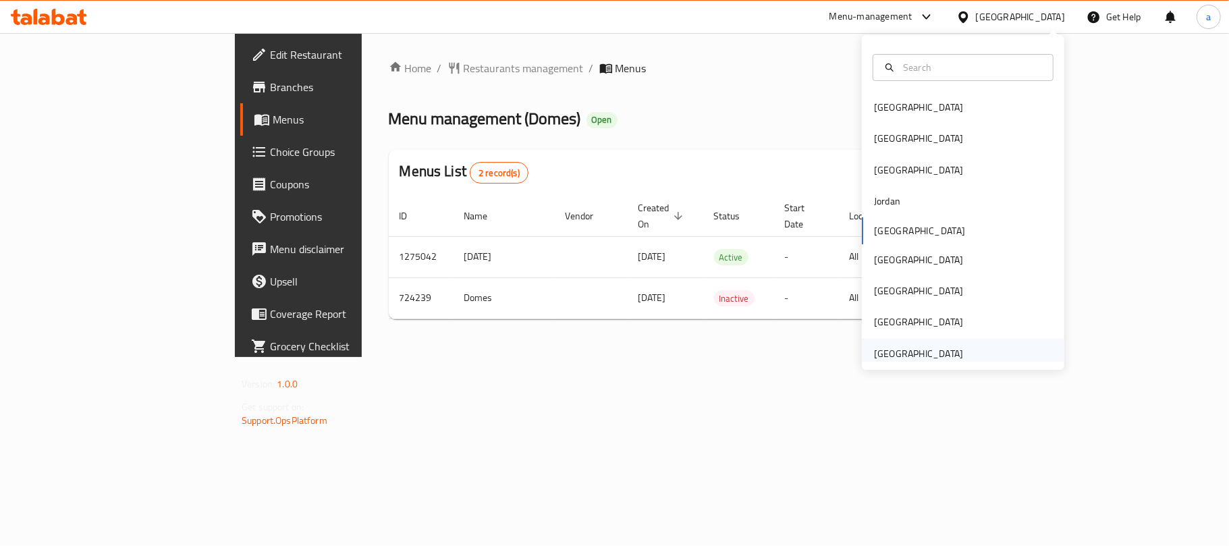
click at [895, 358] on div "[GEOGRAPHIC_DATA]" at bounding box center [918, 353] width 89 height 15
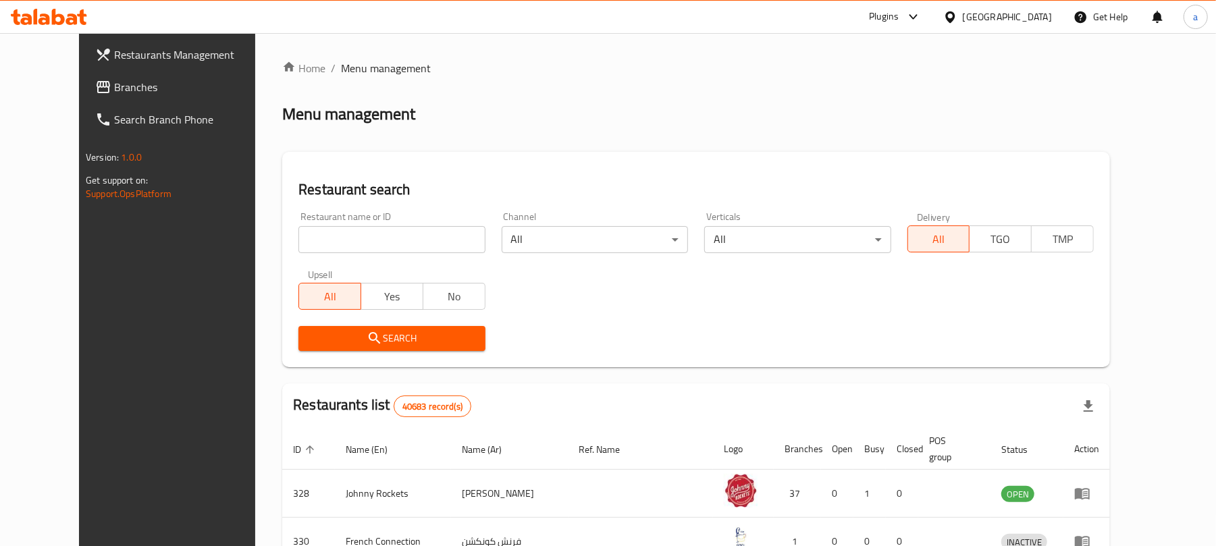
click at [114, 89] on span "Branches" at bounding box center [192, 87] width 157 height 16
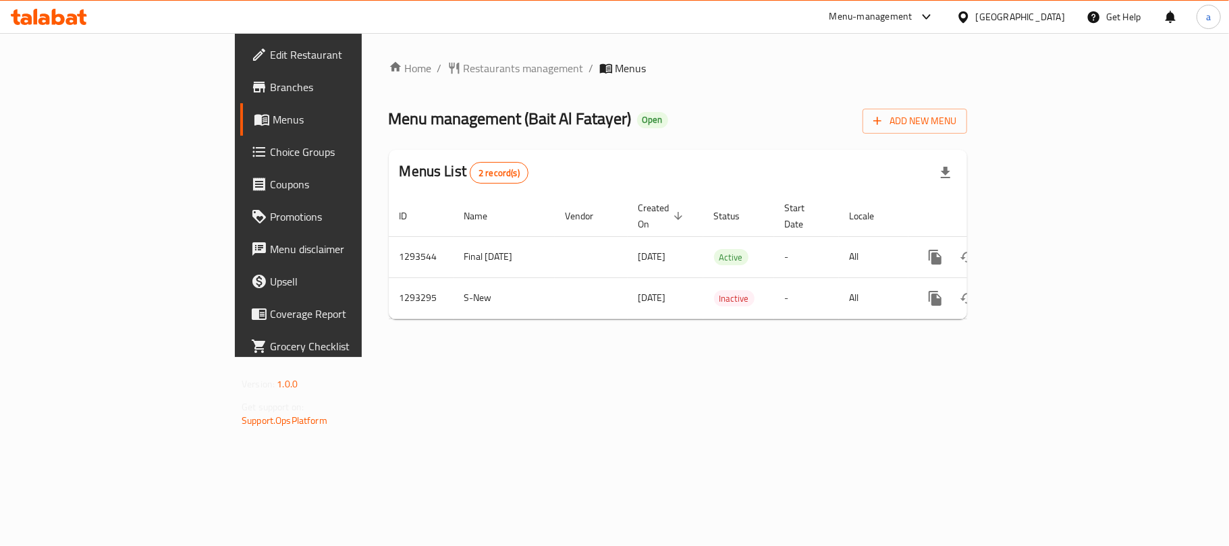
click at [1034, 15] on div "[GEOGRAPHIC_DATA]" at bounding box center [1020, 16] width 89 height 15
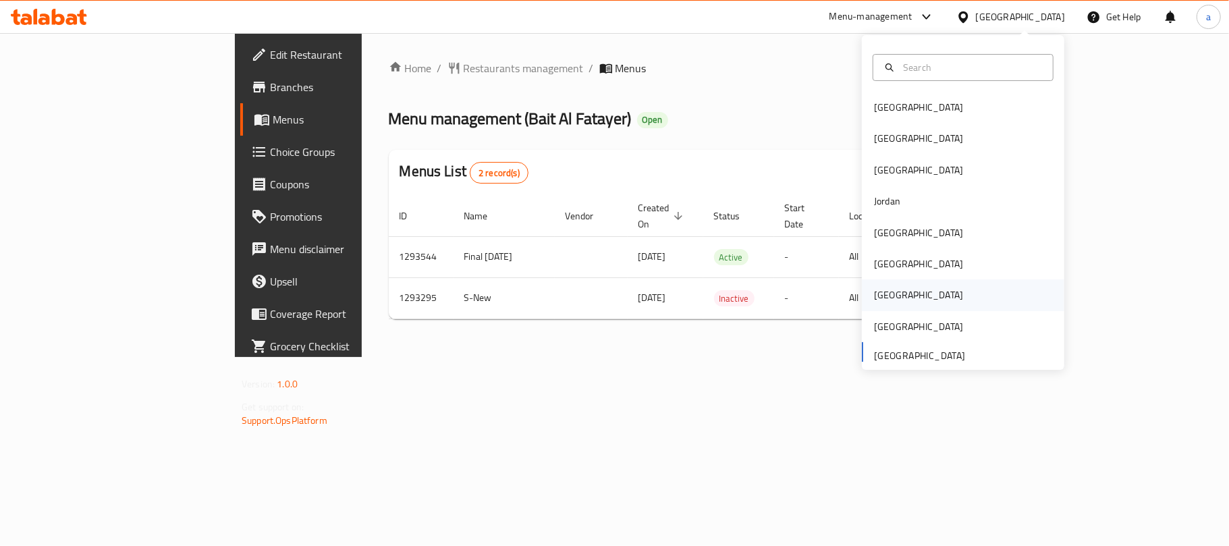
click at [879, 294] on div "[GEOGRAPHIC_DATA]" at bounding box center [918, 295] width 89 height 15
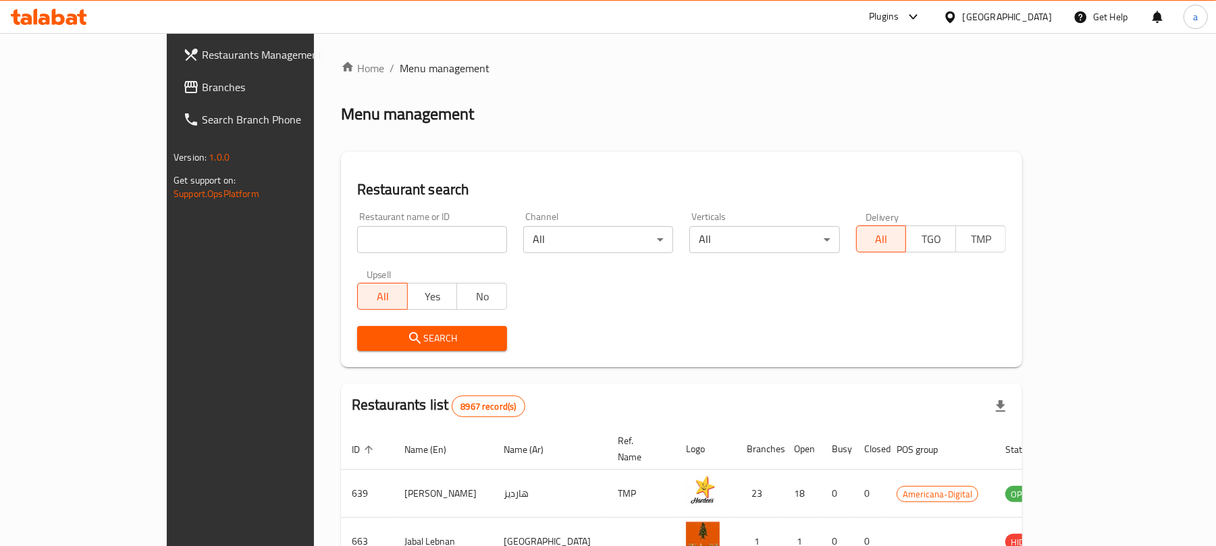
click at [202, 81] on span "Branches" at bounding box center [280, 87] width 157 height 16
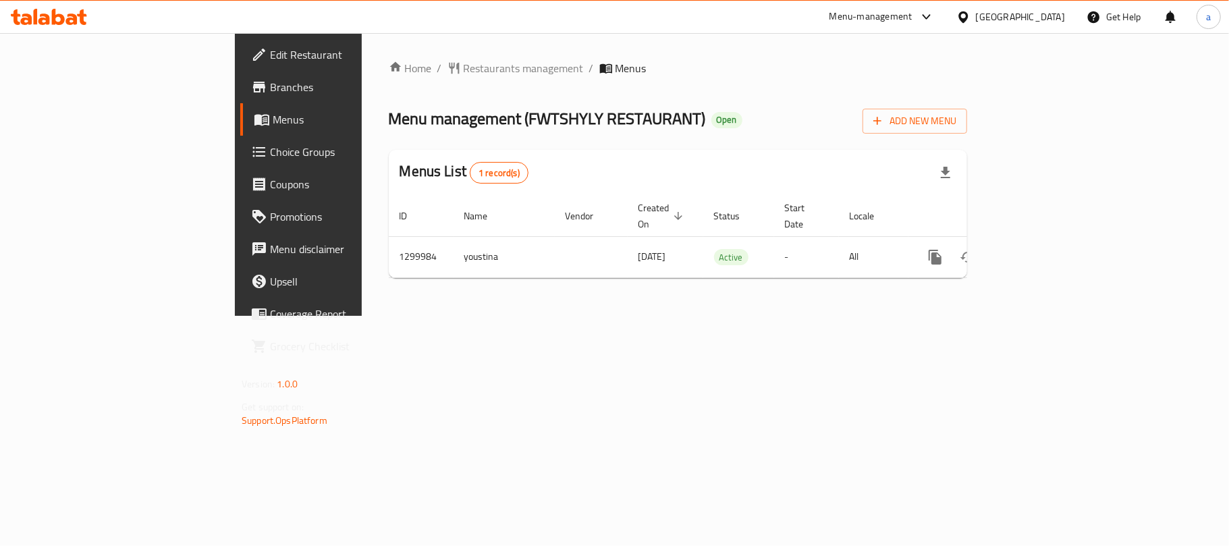
click at [1041, 13] on div "[GEOGRAPHIC_DATA]" at bounding box center [1020, 16] width 89 height 15
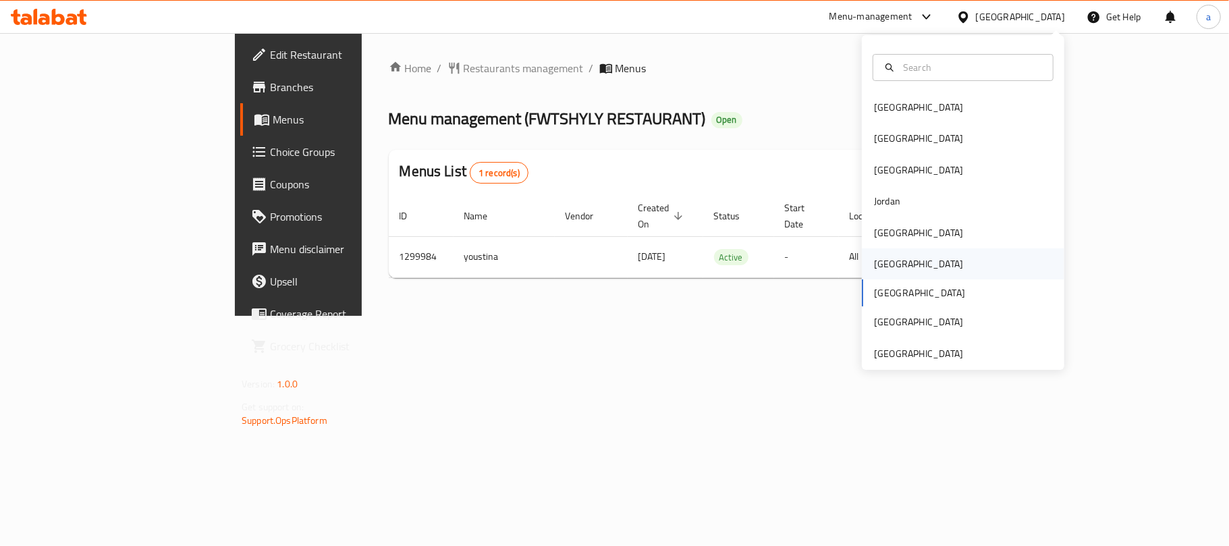
click at [878, 263] on div "[GEOGRAPHIC_DATA]" at bounding box center [918, 263] width 89 height 15
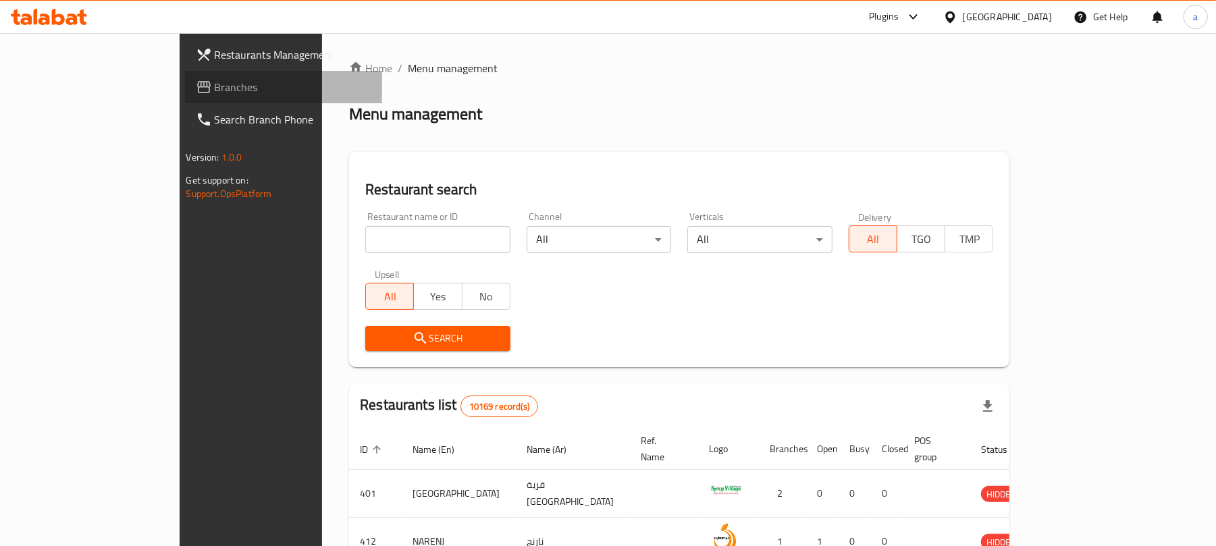
click at [215, 82] on span "Branches" at bounding box center [293, 87] width 157 height 16
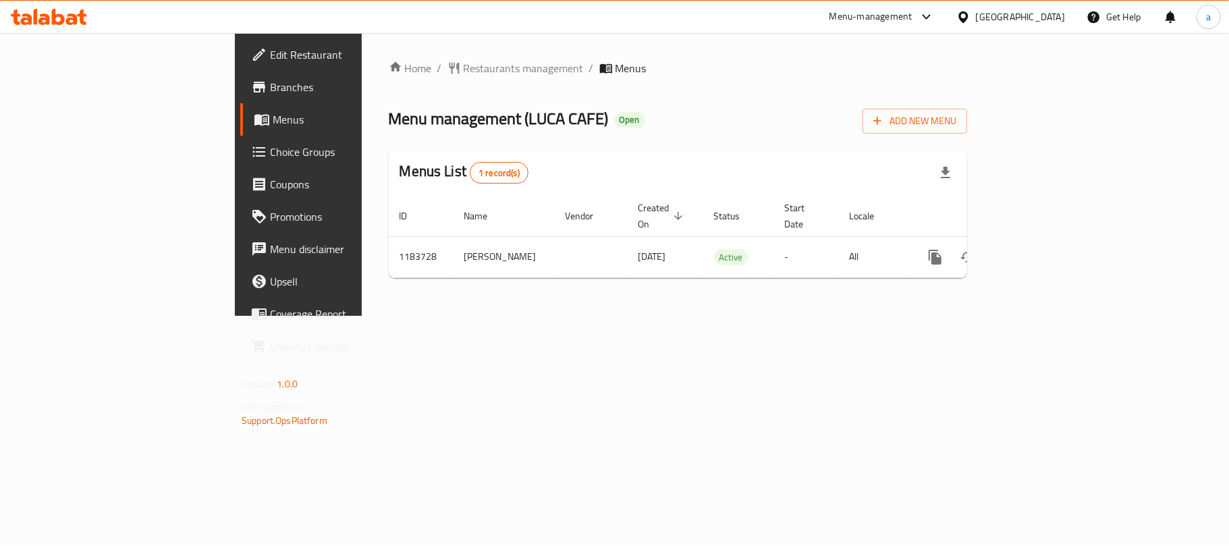
click at [1043, 22] on div "Oman" at bounding box center [1020, 16] width 89 height 15
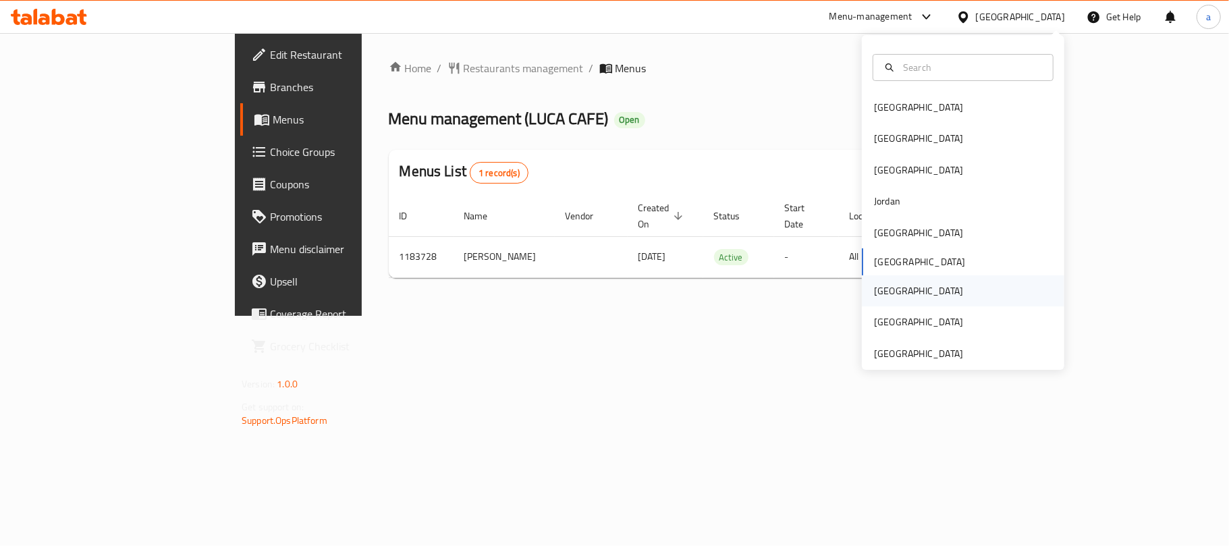
click at [874, 295] on div "[GEOGRAPHIC_DATA]" at bounding box center [918, 290] width 89 height 15
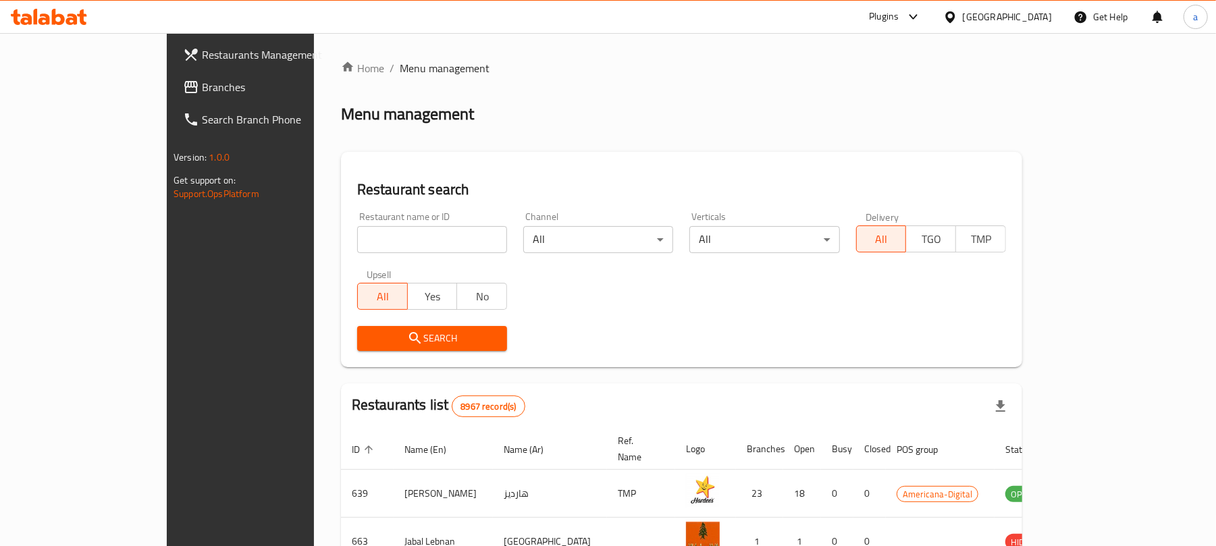
click at [202, 88] on span "Branches" at bounding box center [280, 87] width 157 height 16
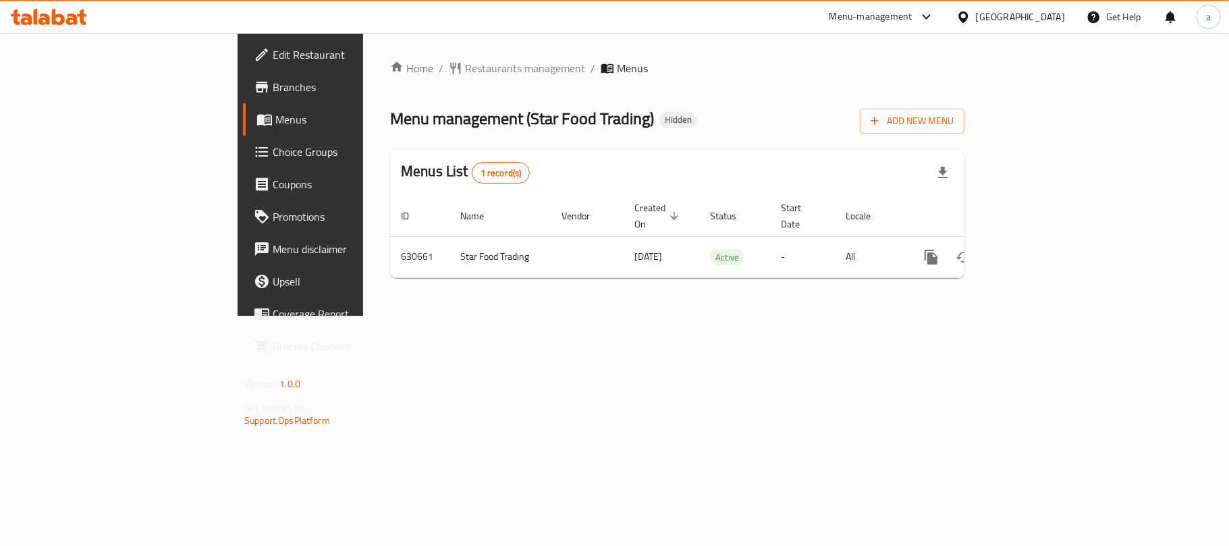
click at [1049, 19] on div "[GEOGRAPHIC_DATA]" at bounding box center [1020, 16] width 89 height 15
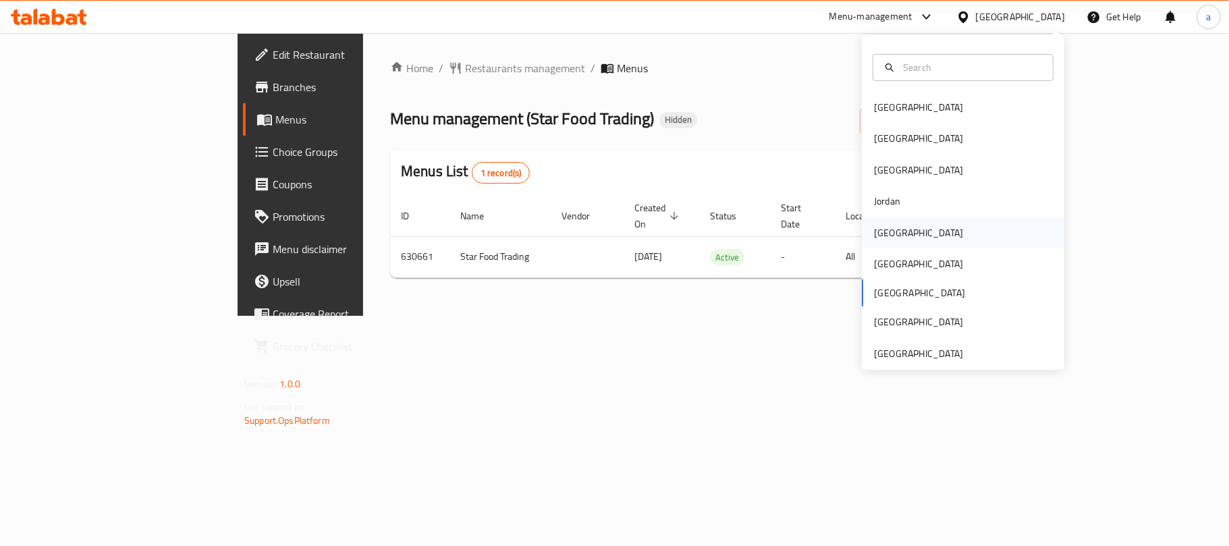
click at [884, 219] on div "[GEOGRAPHIC_DATA]" at bounding box center [918, 232] width 111 height 31
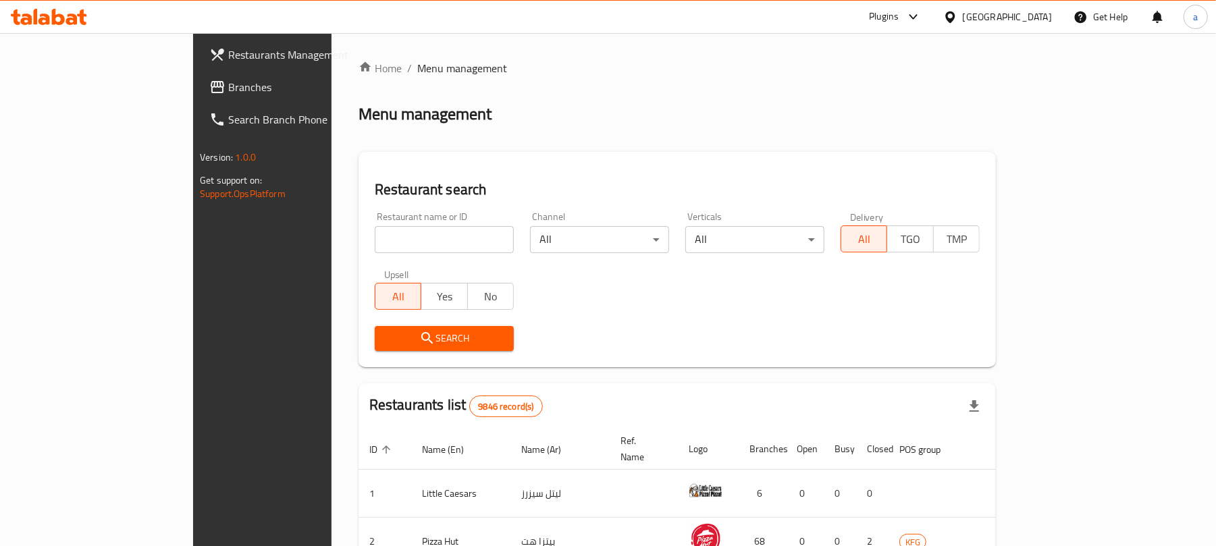
click at [228, 84] on span "Branches" at bounding box center [306, 87] width 157 height 16
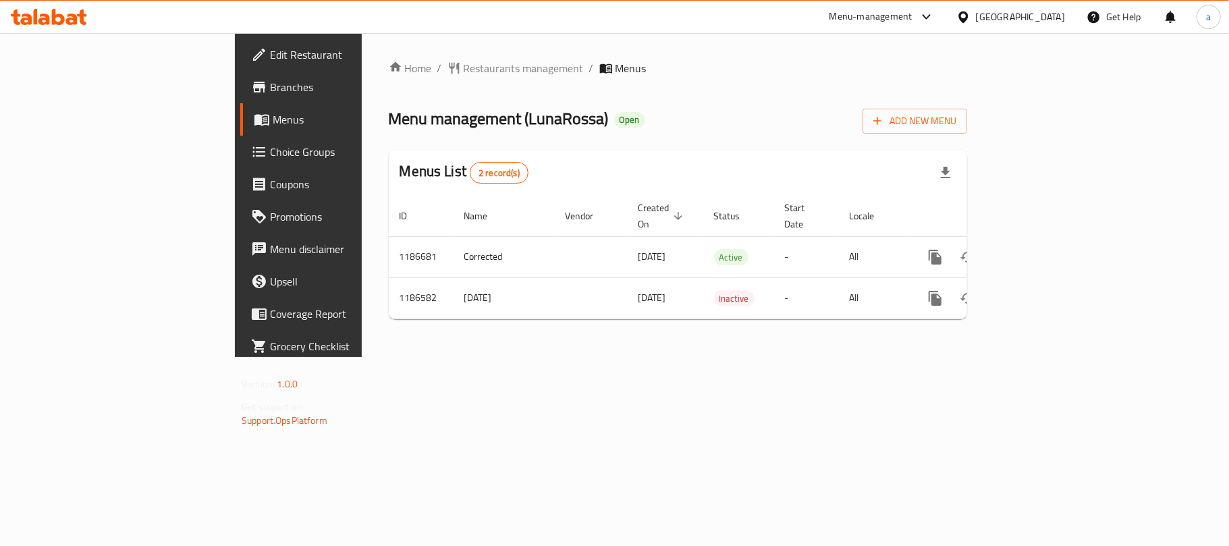
click at [1032, 18] on div "[GEOGRAPHIC_DATA]" at bounding box center [1020, 16] width 89 height 15
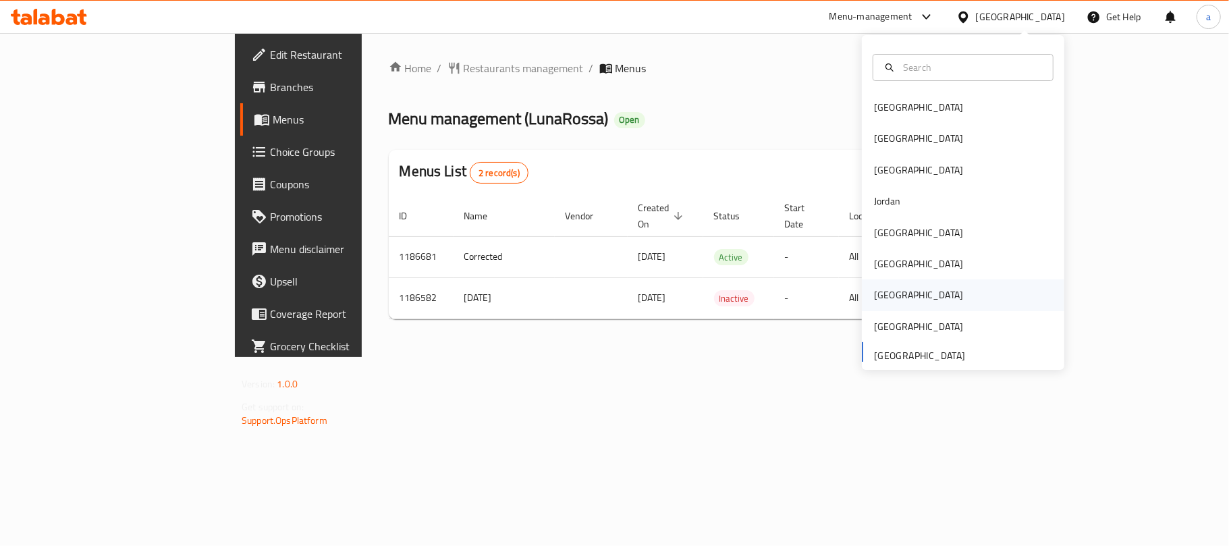
click at [892, 292] on div "[GEOGRAPHIC_DATA]" at bounding box center [918, 294] width 111 height 31
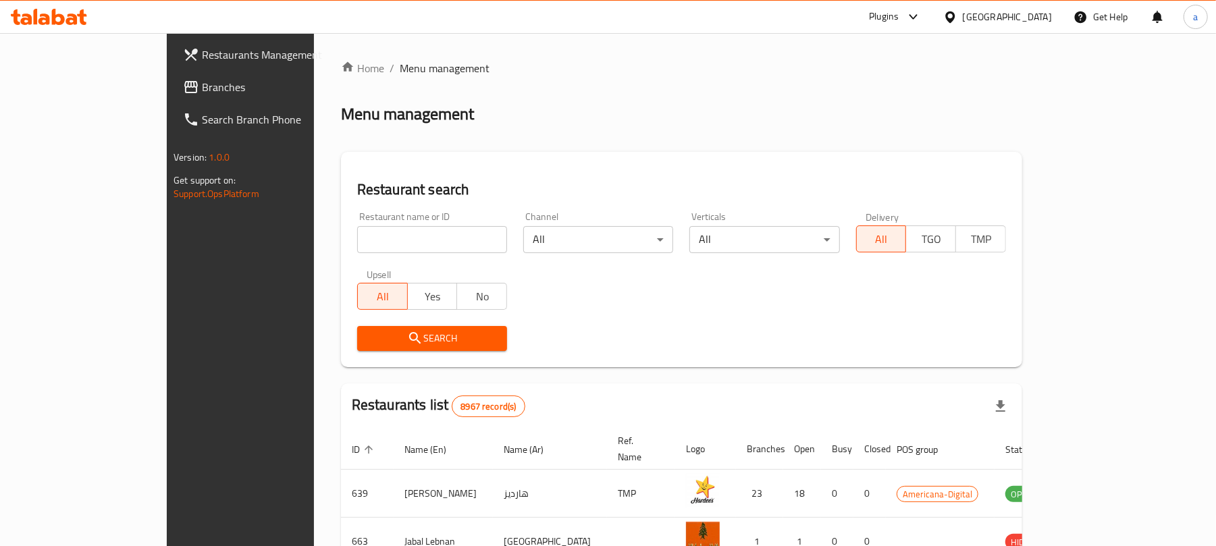
click at [202, 82] on span "Branches" at bounding box center [280, 87] width 157 height 16
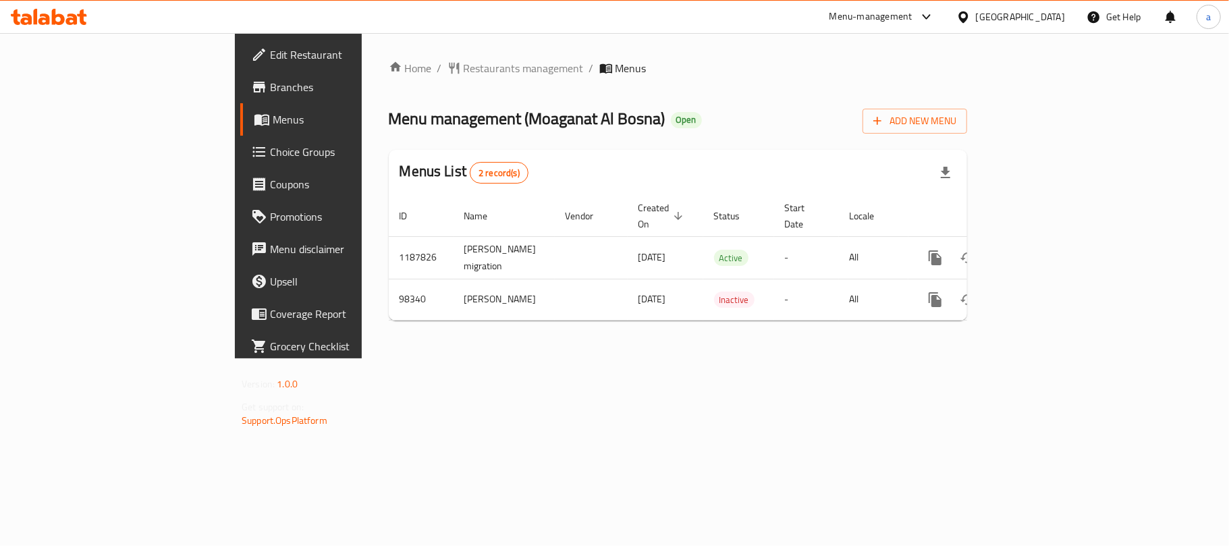
click at [1056, 25] on div "Qatar" at bounding box center [1011, 17] width 130 height 32
click at [1054, 15] on div "[GEOGRAPHIC_DATA]" at bounding box center [1020, 16] width 89 height 15
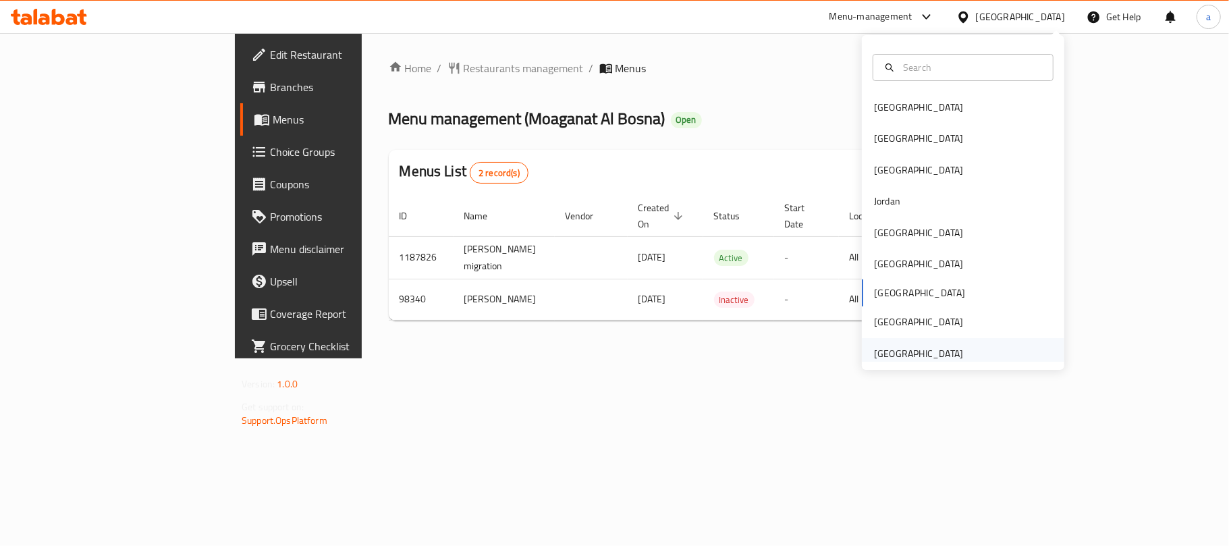
click at [900, 352] on div "United Arab Emirates" at bounding box center [918, 353] width 89 height 15
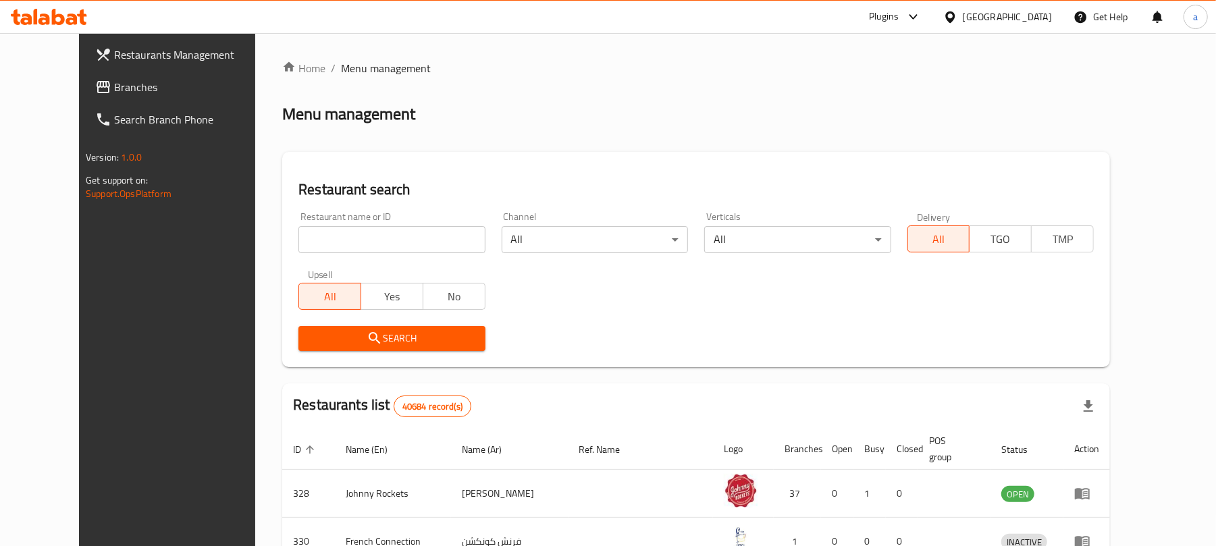
click at [114, 90] on span "Branches" at bounding box center [192, 87] width 157 height 16
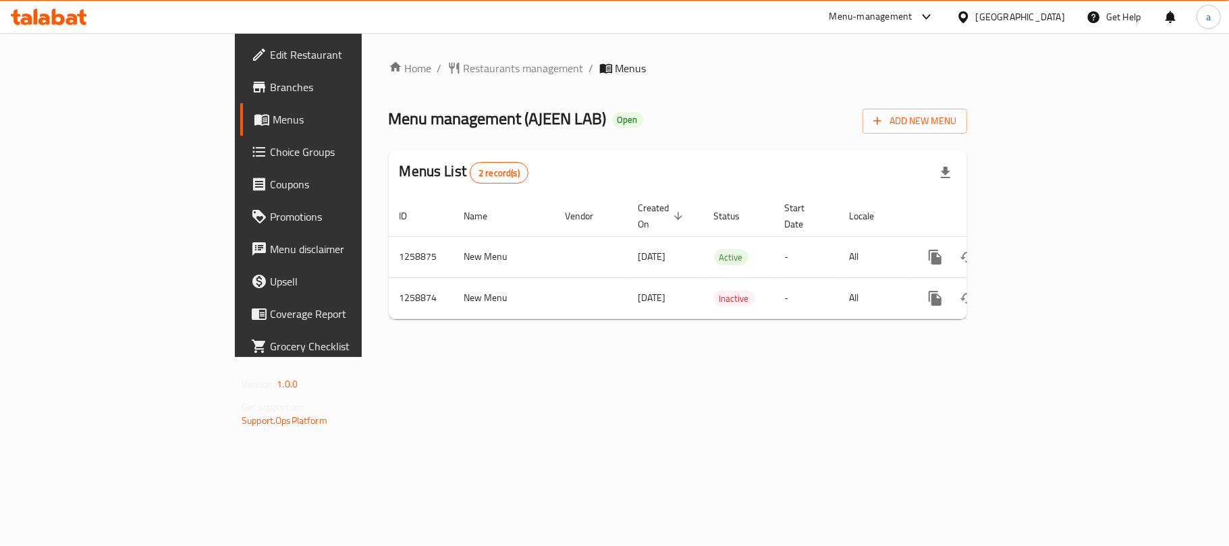
click at [55, 15] on icon at bounding box center [58, 17] width 13 height 16
click at [65, 16] on icon at bounding box center [49, 17] width 76 height 16
click at [1025, 14] on div "[GEOGRAPHIC_DATA]" at bounding box center [1020, 16] width 89 height 15
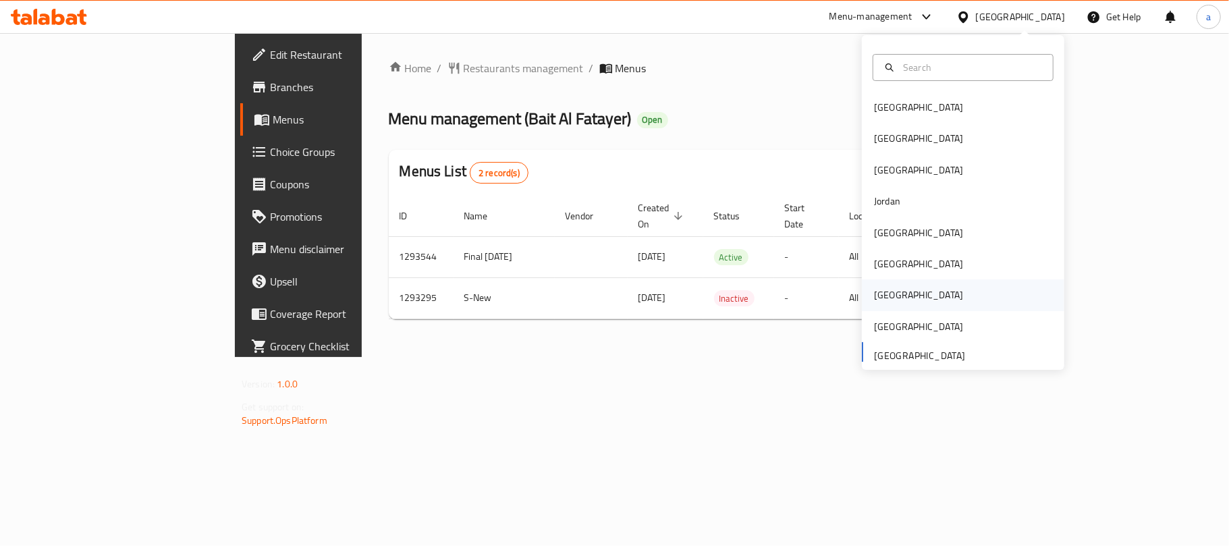
click at [881, 297] on div "[GEOGRAPHIC_DATA]" at bounding box center [918, 295] width 89 height 15
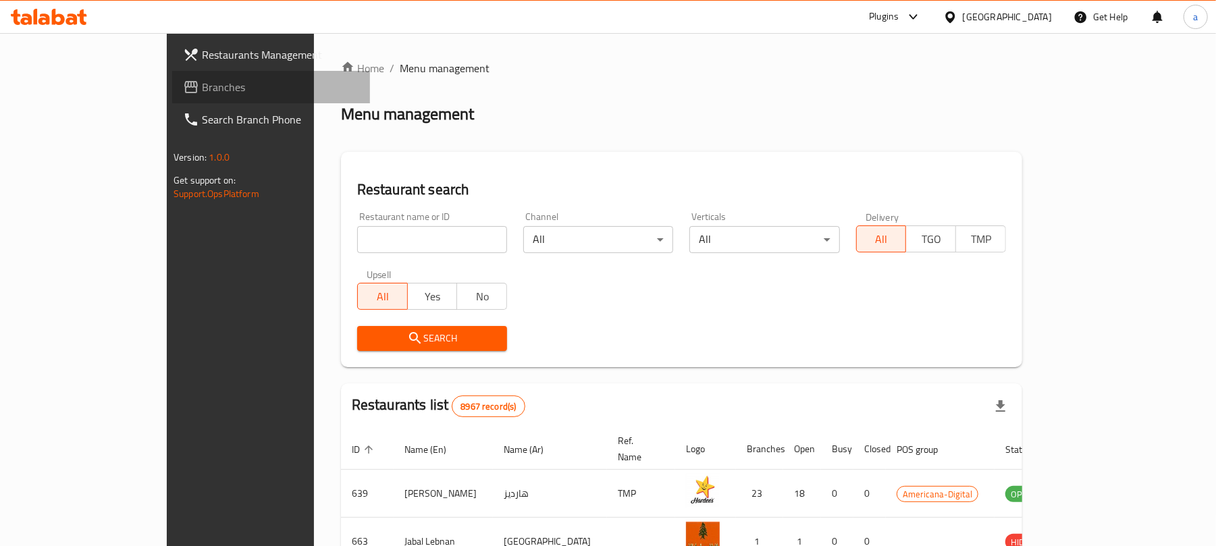
click at [202, 82] on span "Branches" at bounding box center [280, 87] width 157 height 16
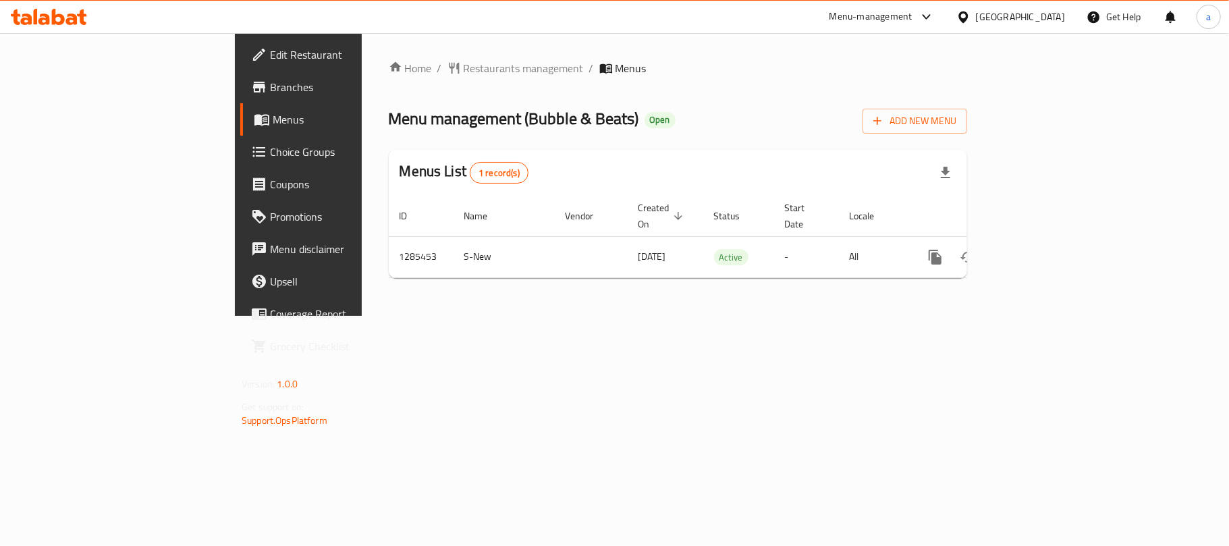
click at [61, 20] on icon at bounding box center [58, 17] width 13 height 16
click at [74, 22] on icon at bounding box center [71, 18] width 11 height 11
